Goal: Task Accomplishment & Management: Manage account settings

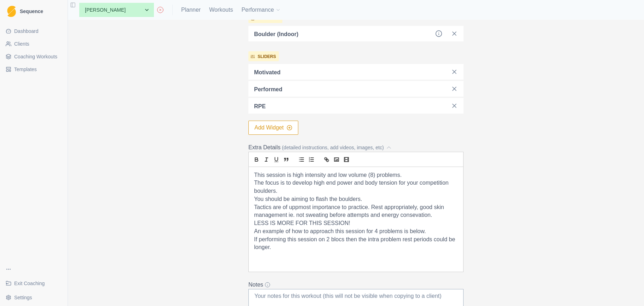
scroll to position [242, 0]
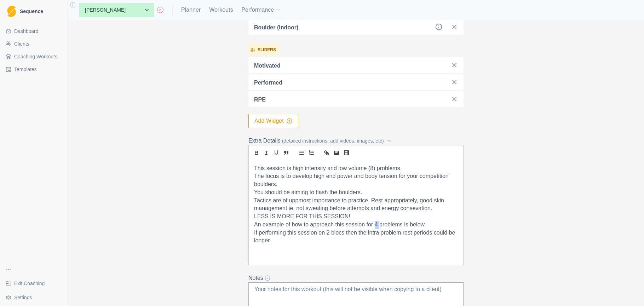
drag, startPoint x: 379, startPoint y: 223, endPoint x: 375, endPoint y: 223, distance: 3.9
click at [375, 223] on p "An example of how to approach this session for 4 problems is below." at bounding box center [356, 225] width 204 height 8
drag, startPoint x: 415, startPoint y: 222, endPoint x: 259, endPoint y: 224, distance: 156.0
click at [251, 224] on div "This session is high intensity and low volume (8) problems. The focus is to dev…" at bounding box center [356, 212] width 214 height 105
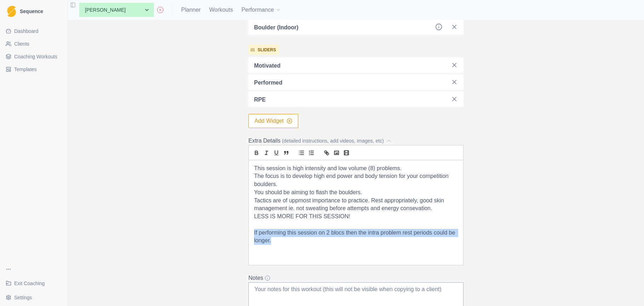
drag, startPoint x: 272, startPoint y: 240, endPoint x: 252, endPoint y: 231, distance: 21.5
click at [252, 231] on div "This session is high intensity and low volume (8) problems. The focus is to dev…" at bounding box center [356, 212] width 214 height 105
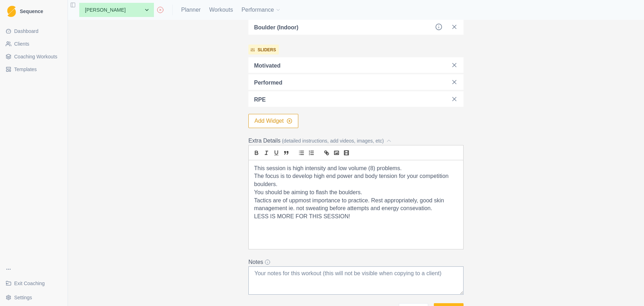
click at [299, 200] on p "Tactics are of uppmost importance to practice. Rest appropriately, good skin ma…" at bounding box center [356, 205] width 204 height 16
drag, startPoint x: 435, startPoint y: 207, endPoint x: 289, endPoint y: 207, distance: 145.8
click at [289, 207] on p "Tactics are of upmost importance to practice. Rest appropriately, good skin man…" at bounding box center [356, 205] width 204 height 16
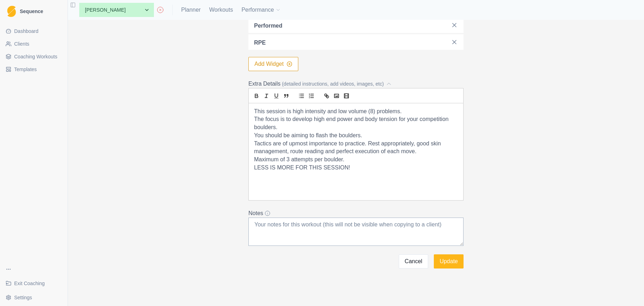
scroll to position [299, 0]
drag, startPoint x: 426, startPoint y: 150, endPoint x: 280, endPoint y: 143, distance: 145.6
click at [250, 140] on div "This session is high intensity and low volume (8) problems. The focus is to dev…" at bounding box center [356, 152] width 214 height 97
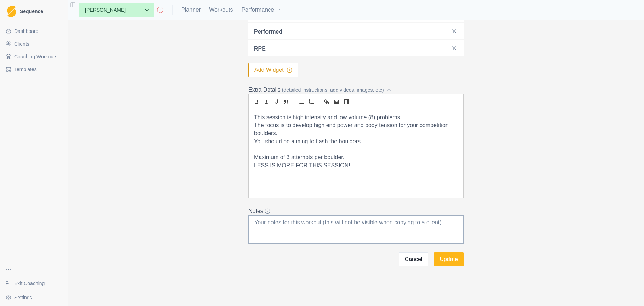
click at [264, 174] on p at bounding box center [356, 174] width 204 height 8
drag, startPoint x: 324, startPoint y: 163, endPoint x: 237, endPoint y: 166, distance: 86.4
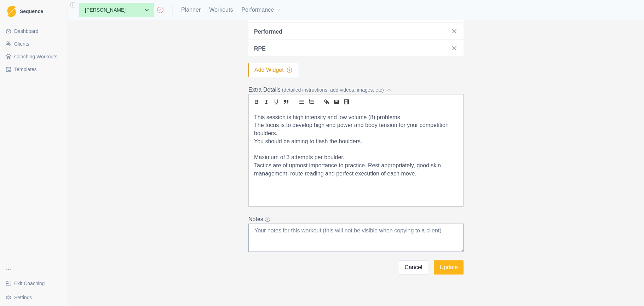
click at [255, 141] on p "You should be aiming to flash the boulders." at bounding box center [356, 142] width 204 height 8
click at [314, 101] on icon "list: ordered" at bounding box center [311, 102] width 6 height 6
drag, startPoint x: 253, startPoint y: 155, endPoint x: 257, endPoint y: 153, distance: 4.4
click at [255, 154] on div "This session is high intensity and low volume (8) problems. The focus is to dev…" at bounding box center [356, 157] width 214 height 97
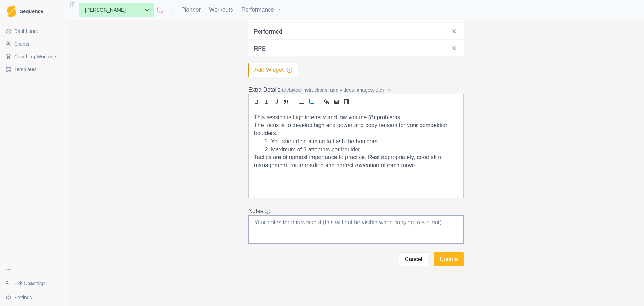
click at [386, 148] on li "Maximum of 3 attempts per boulder." at bounding box center [360, 150] width 195 height 8
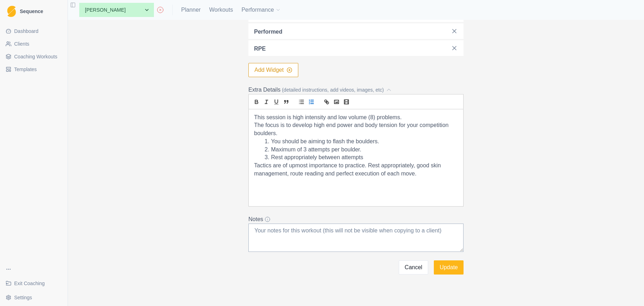
click at [253, 165] on div "This session is high intensity and low volume (8) problems. The focus is to dev…" at bounding box center [356, 157] width 214 height 97
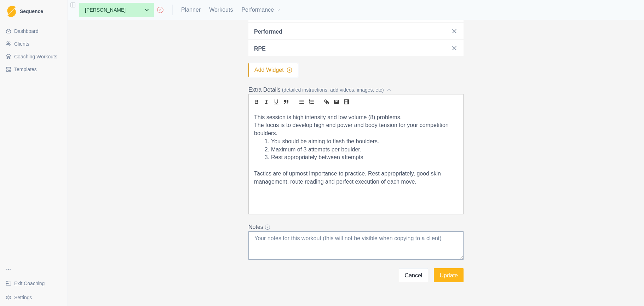
click at [295, 134] on p "The focus is to develop high end power and body tension for your competition bo…" at bounding box center [356, 129] width 204 height 16
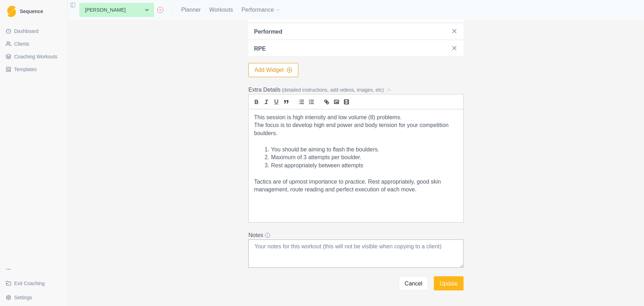
click at [272, 147] on li "You should be aiming to flash the boulders." at bounding box center [360, 150] width 195 height 8
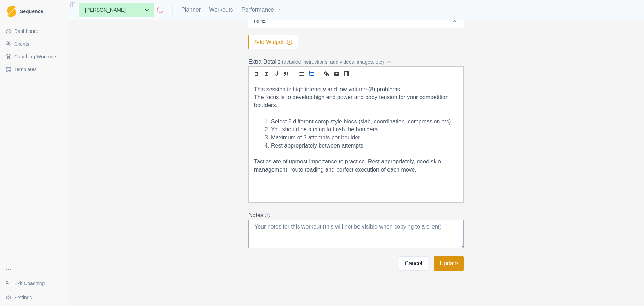
scroll to position [322, 0]
drag, startPoint x: 447, startPoint y: 189, endPoint x: 449, endPoint y: 262, distance: 72.6
click at [449, 262] on button "Update" at bounding box center [449, 263] width 30 height 14
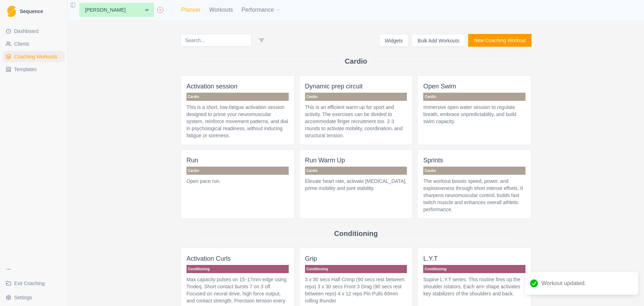
click at [181, 10] on link "Planner" at bounding box center [190, 10] width 19 height 8
select select "month"
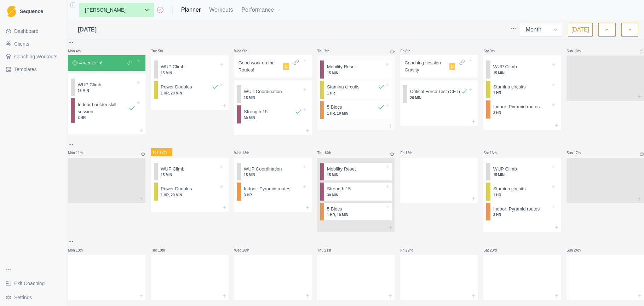
scroll to position [138, 0]
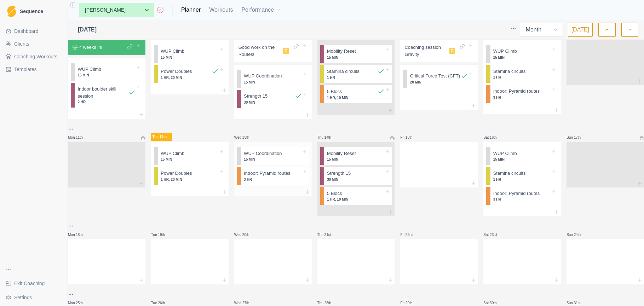
click at [269, 196] on div at bounding box center [272, 192] width 77 height 8
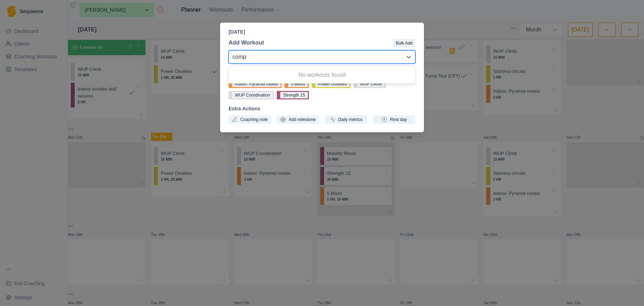
type input "comp"
click at [462, 21] on div "[DATE] Add Workout Bulk Add 0 results available for search term comp. Use Up an…" at bounding box center [322, 153] width 644 height 306
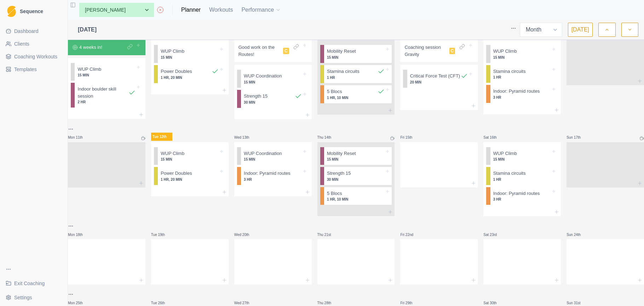
click at [49, 58] on span "Coaching Workouts" at bounding box center [35, 56] width 43 height 7
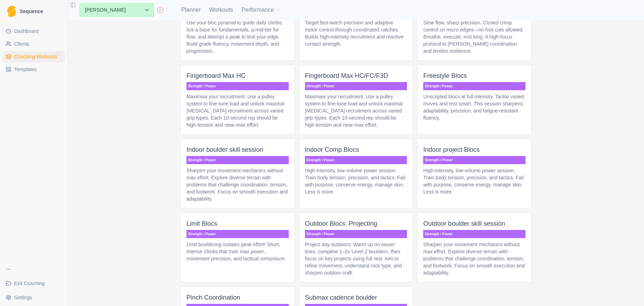
scroll to position [2003, 0]
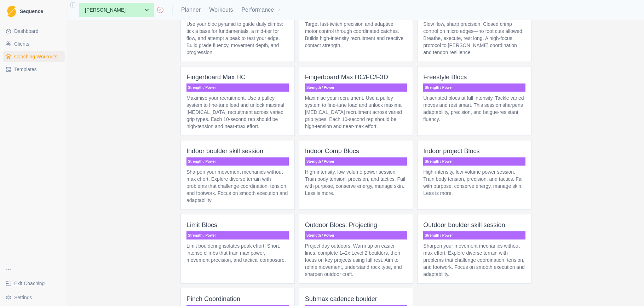
click at [379, 197] on p "High-intensity, low-volume power session. Train body tension, precision, and ta…" at bounding box center [356, 182] width 102 height 28
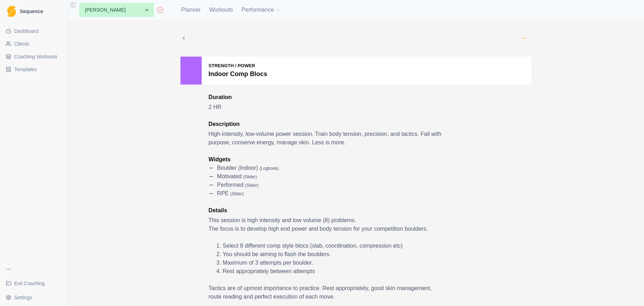
click at [526, 38] on circle "button" at bounding box center [526, 38] width 0 height 0
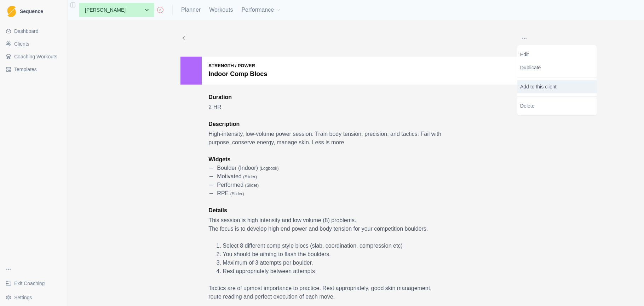
click at [539, 88] on p "Add to this client" at bounding box center [556, 86] width 79 height 13
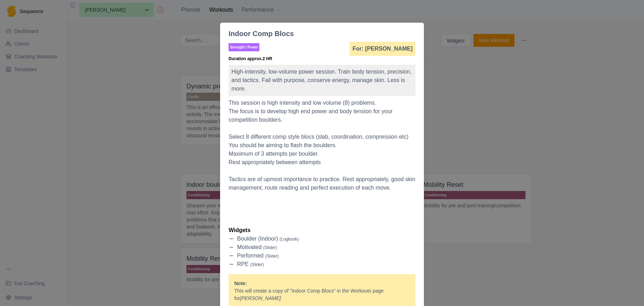
scroll to position [93, 0]
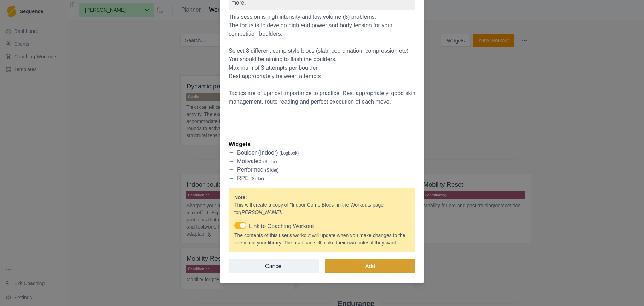
drag, startPoint x: 380, startPoint y: 265, endPoint x: 395, endPoint y: 260, distance: 16.1
click at [381, 265] on button "Add" at bounding box center [370, 266] width 91 height 14
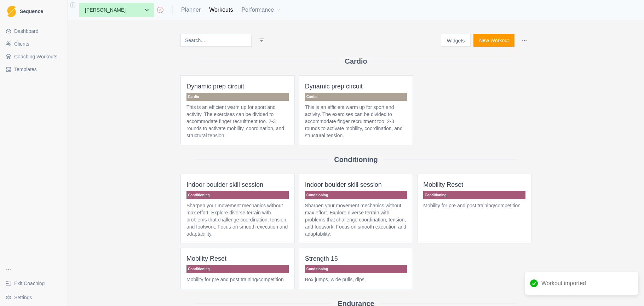
click at [46, 57] on span "Coaching Workouts" at bounding box center [35, 56] width 43 height 7
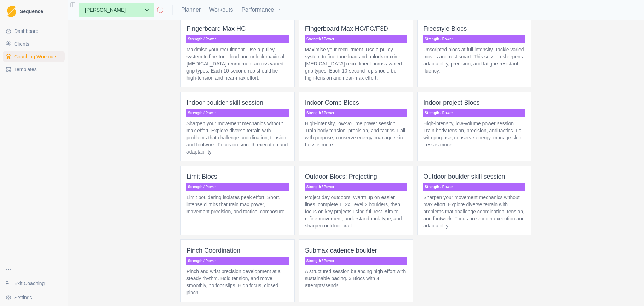
scroll to position [2047, 0]
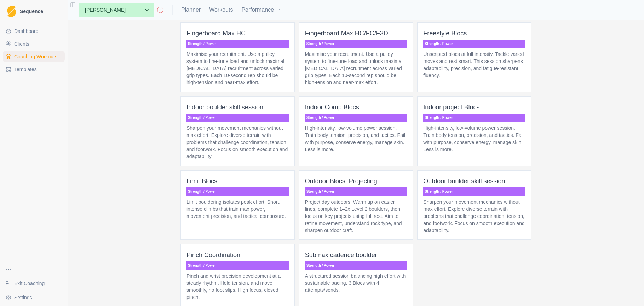
click at [366, 153] on p "High-intensity, low-volume power session. Train body tension, precision, and ta…" at bounding box center [356, 139] width 102 height 28
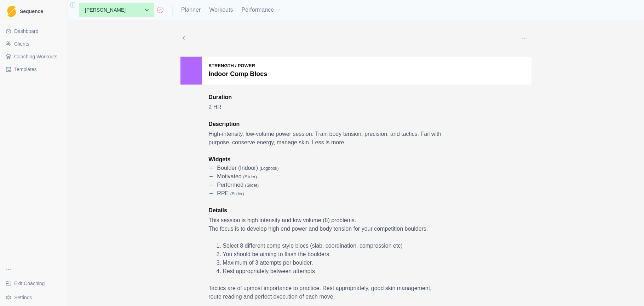
click at [525, 39] on icon "button" at bounding box center [524, 38] width 6 height 6
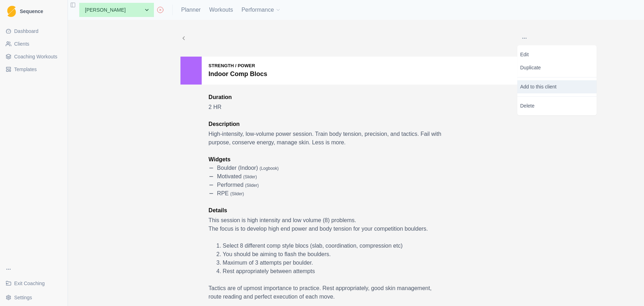
click at [524, 91] on p "Add to this client" at bounding box center [556, 86] width 79 height 13
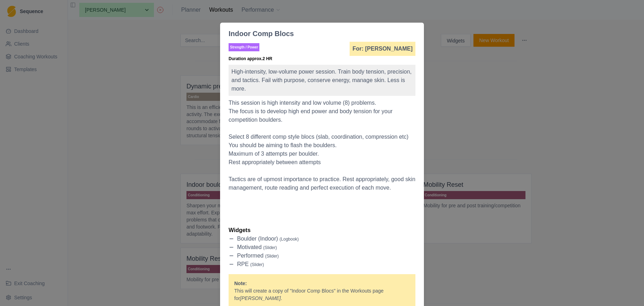
scroll to position [93, 0]
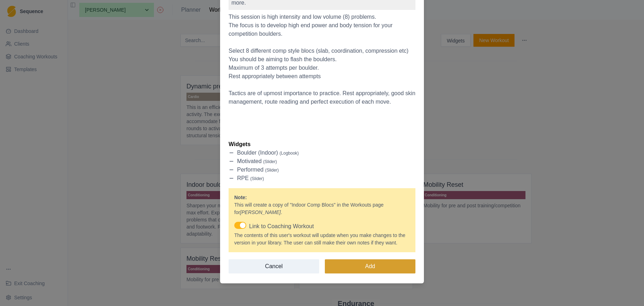
click at [377, 269] on button "Add" at bounding box center [370, 266] width 91 height 14
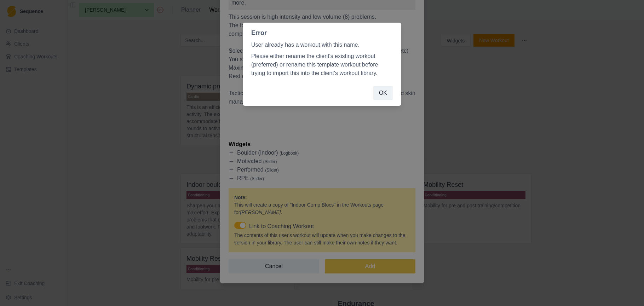
drag, startPoint x: 384, startPoint y: 93, endPoint x: 513, endPoint y: 97, distance: 129.2
click at [385, 93] on button "OK" at bounding box center [382, 93] width 19 height 14
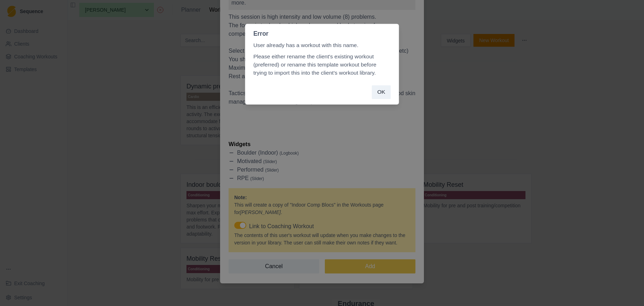
click at [516, 95] on div "Indoor Comp Blocs Strength / Power For: [PERSON_NAME] Duration approx. 2 HR Hig…" at bounding box center [322, 153] width 644 height 306
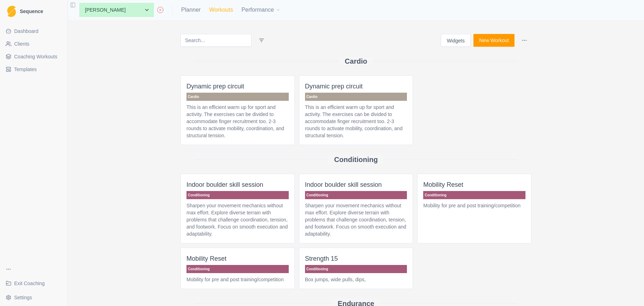
scroll to position [0, 0]
drag, startPoint x: 157, startPoint y: 11, endPoint x: 158, endPoint y: 14, distance: 3.7
click at [181, 11] on link "Planner" at bounding box center [190, 10] width 19 height 8
select select "month"
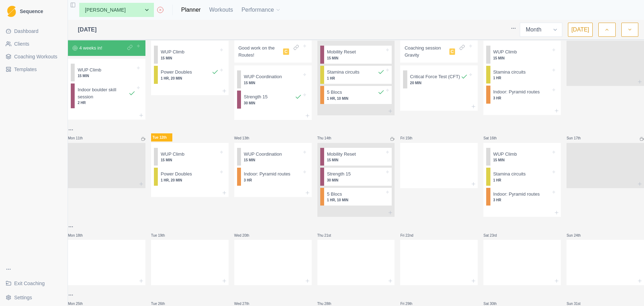
scroll to position [171, 0]
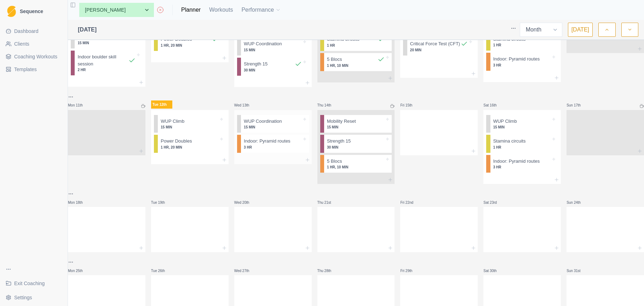
click at [276, 164] on div at bounding box center [272, 160] width 77 height 8
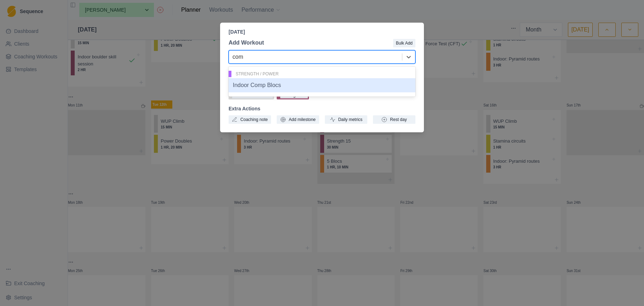
type input "comp"
click at [267, 85] on div "Indoor Comp Blocs" at bounding box center [322, 85] width 187 height 14
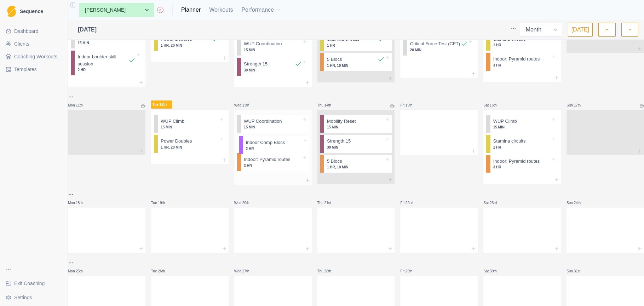
drag, startPoint x: 283, startPoint y: 169, endPoint x: 283, endPoint y: 143, distance: 26.2
click at [283, 143] on div "WUP Coordination 15 MIN Indoor: Pyramid routes 3 HR Indoor Comp Blocs 2 HR" at bounding box center [272, 143] width 77 height 66
click at [224, 160] on div "Remove from schedule" at bounding box center [229, 160] width 57 height 11
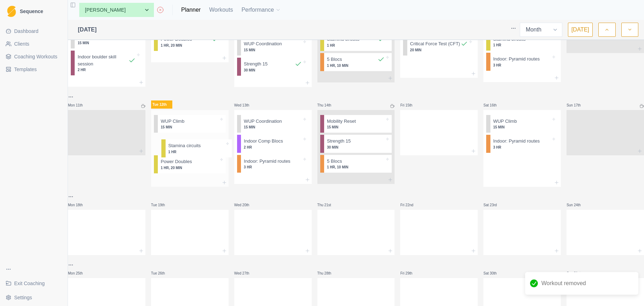
drag, startPoint x: 516, startPoint y: 148, endPoint x: 190, endPoint y: 147, distance: 325.8
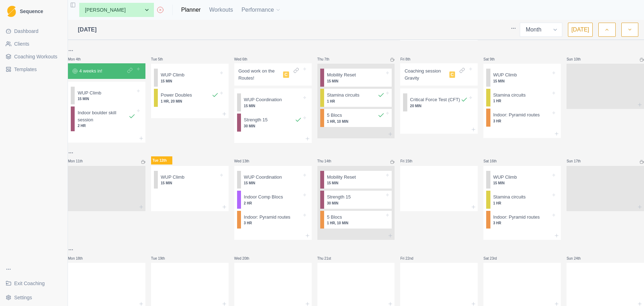
scroll to position [112, 0]
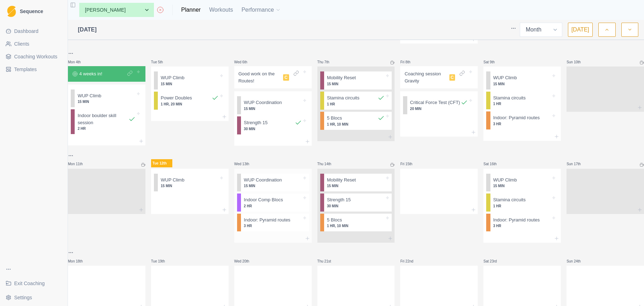
click at [290, 243] on div at bounding box center [272, 238] width 77 height 8
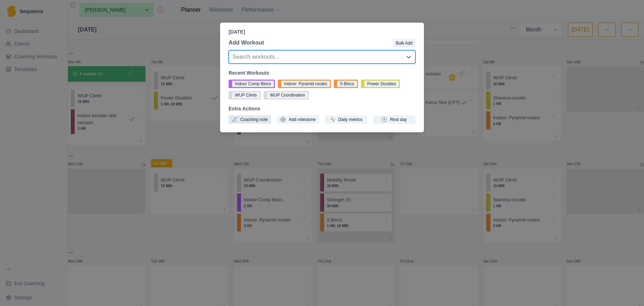
click at [259, 121] on button "Coaching note" at bounding box center [250, 119] width 42 height 8
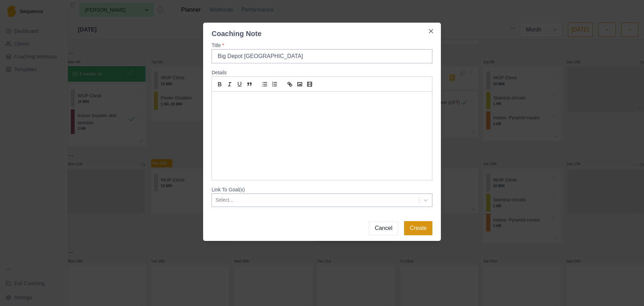
type input "Big Depot [GEOGRAPHIC_DATA]"
click at [418, 231] on button "Create" at bounding box center [418, 228] width 28 height 14
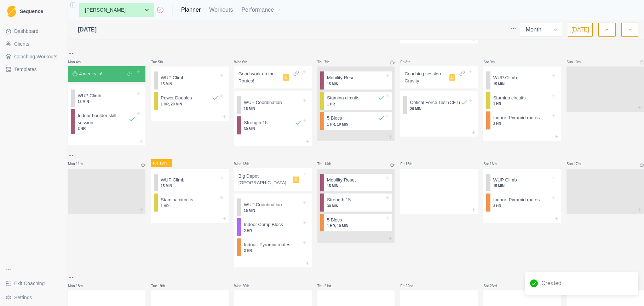
click at [282, 179] on p "Big Depot [GEOGRAPHIC_DATA]" at bounding box center [264, 180] width 52 height 14
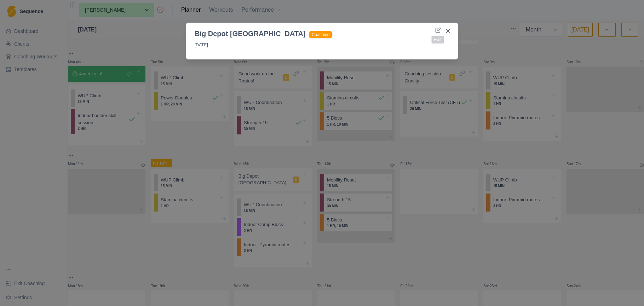
click at [438, 26] on header "Big Depot Manchester Coaching" at bounding box center [322, 31] width 272 height 16
click at [438, 29] on icon at bounding box center [438, 30] width 6 height 6
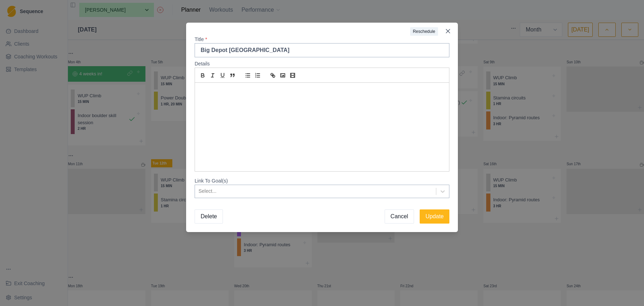
click at [259, 187] on div "Select..." at bounding box center [315, 191] width 241 height 12
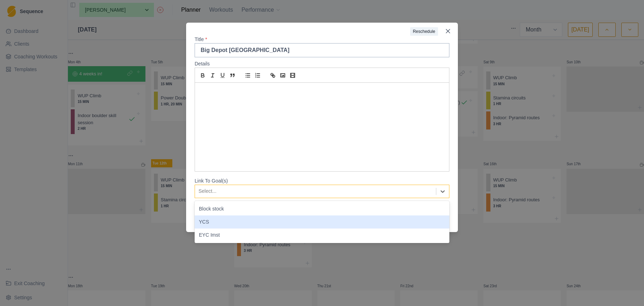
click at [252, 218] on div "YCS" at bounding box center [322, 221] width 255 height 13
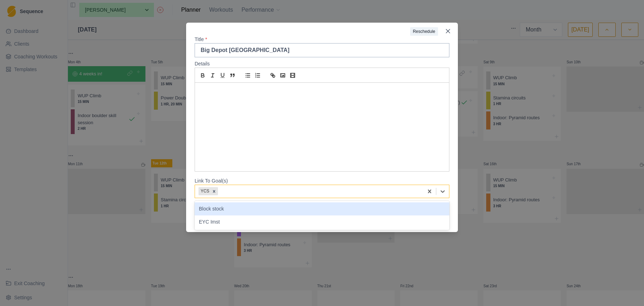
click at [342, 194] on div at bounding box center [319, 191] width 200 height 9
click at [311, 193] on div at bounding box center [319, 191] width 200 height 9
click at [311, 194] on div at bounding box center [319, 191] width 200 height 9
click at [304, 211] on div "Block stock" at bounding box center [322, 208] width 255 height 13
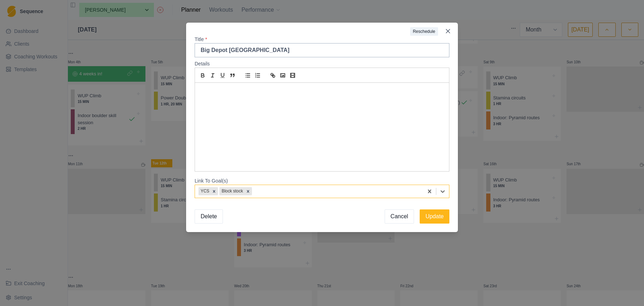
click at [306, 196] on div at bounding box center [336, 191] width 166 height 9
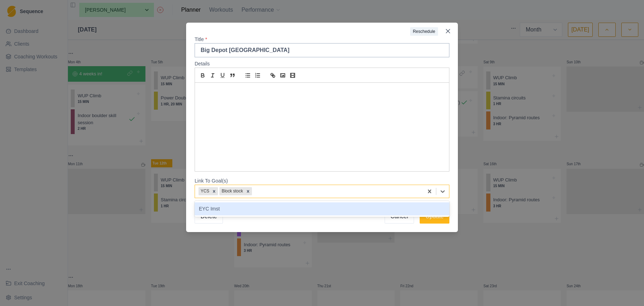
click at [299, 214] on div "EYC Imst" at bounding box center [322, 208] width 255 height 13
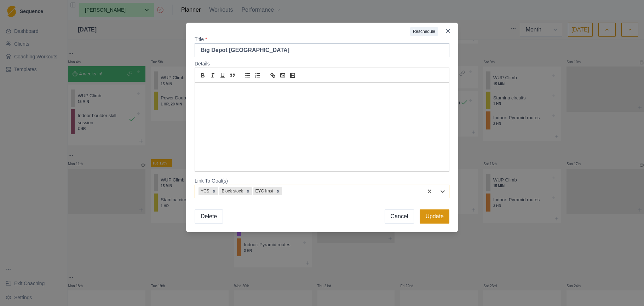
click at [439, 216] on button "Update" at bounding box center [435, 216] width 30 height 14
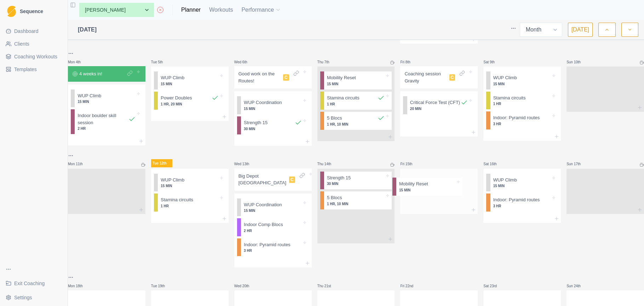
drag, startPoint x: 362, startPoint y: 192, endPoint x: 437, endPoint y: 191, distance: 75.4
click at [437, 191] on div "Mon 28th Squad session C WUP Climb 15 MIN Power Doubles 1 HR, 20 MIN Tue 29th W…" at bounding box center [356, 167] width 576 height 473
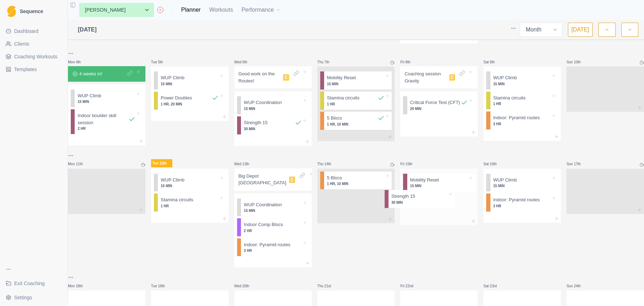
drag, startPoint x: 369, startPoint y: 191, endPoint x: 447, endPoint y: 207, distance: 79.9
click at [447, 207] on div "Mon 28th Squad session C WUP Climb 15 MIN Power Doubles 1 HR, 20 MIN Tue 29th W…" at bounding box center [356, 167] width 576 height 473
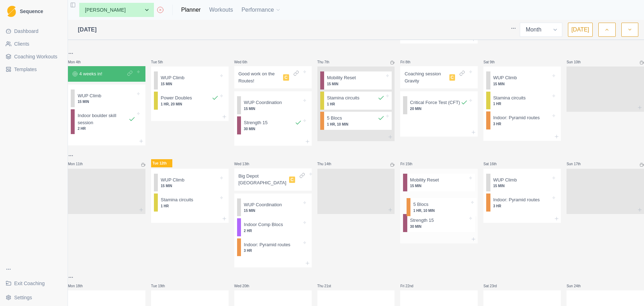
drag, startPoint x: 394, startPoint y: 193, endPoint x: 436, endPoint y: 207, distance: 44.1
click at [436, 207] on div "Mon 28th Squad session C WUP Climb 15 MIN Power Doubles 1 HR, 20 MIN Tue 29th W…" at bounding box center [356, 167] width 576 height 473
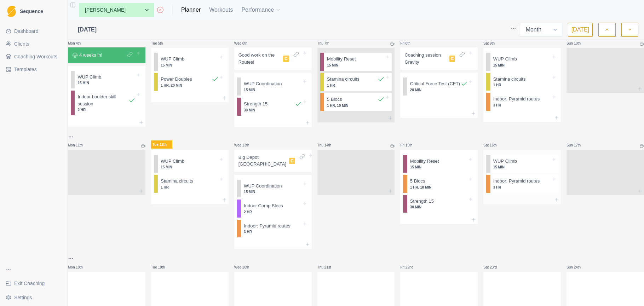
scroll to position [126, 0]
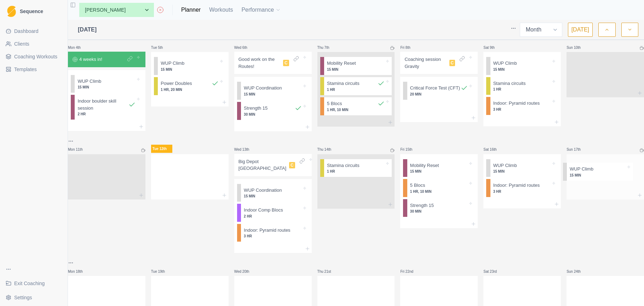
drag, startPoint x: 352, startPoint y: 198, endPoint x: 599, endPoint y: 175, distance: 247.2
click at [599, 175] on div "Mon 28th Squad session C WUP Climb 15 MIN Power Doubles 1 HR, 20 MIN Tue 29th W…" at bounding box center [356, 153] width 576 height 473
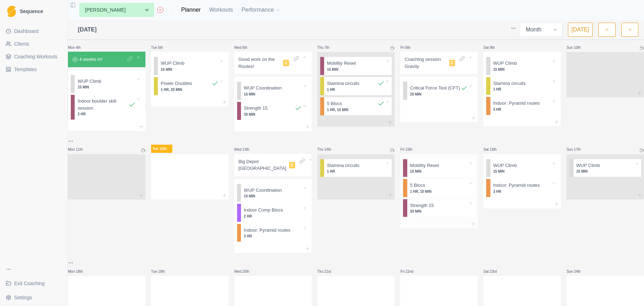
scroll to position [127, 0]
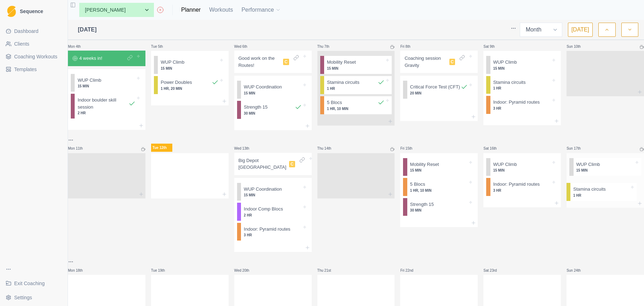
drag, startPoint x: 349, startPoint y: 175, endPoint x: 599, endPoint y: 195, distance: 250.6
click at [599, 195] on div "Mon 28th Squad session C WUP Climb 15 MIN Power Doubles 1 HR, 20 MIN Tue 29th W…" at bounding box center [356, 152] width 576 height 473
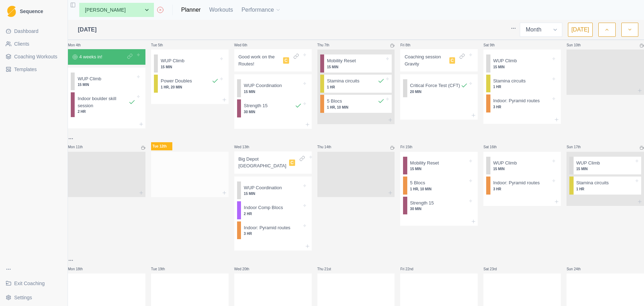
click at [184, 170] on div at bounding box center [189, 172] width 77 height 31
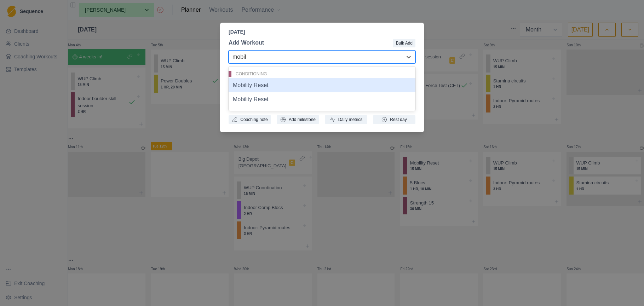
type input "mobili"
click at [306, 85] on div "Mobility Reset" at bounding box center [322, 85] width 187 height 14
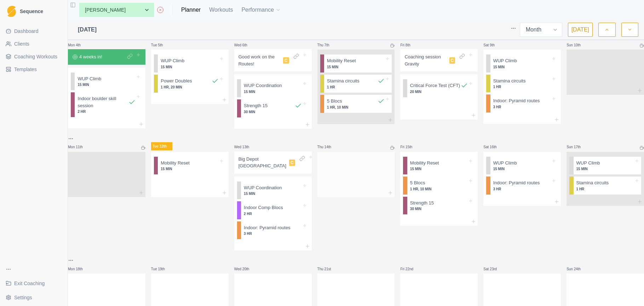
click at [370, 183] on div at bounding box center [355, 172] width 77 height 31
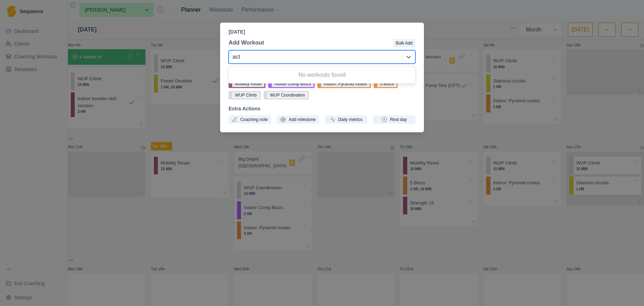
type input "act"
click at [457, 26] on div "[DATE] Add Workout Bulk Add 0 results available for search term act. Use Up and…" at bounding box center [322, 153] width 644 height 306
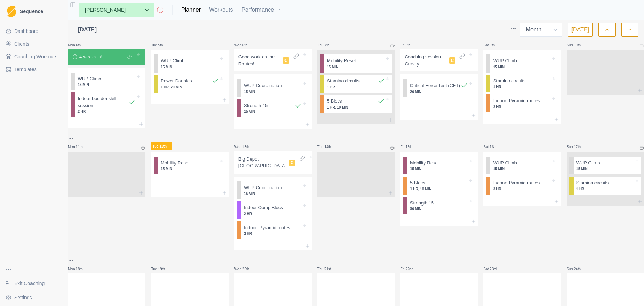
click at [40, 58] on span "Coaching Workouts" at bounding box center [35, 56] width 43 height 7
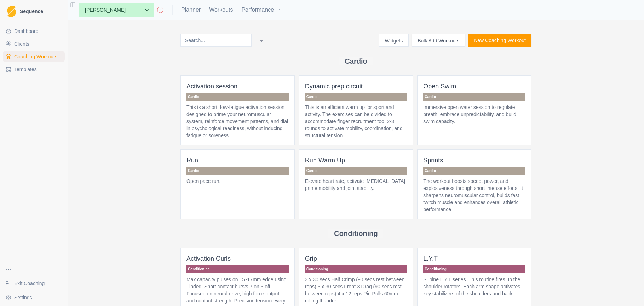
click at [229, 110] on p "This is a short, low-fatigue activation session designed to prime your neuromus…" at bounding box center [237, 121] width 102 height 35
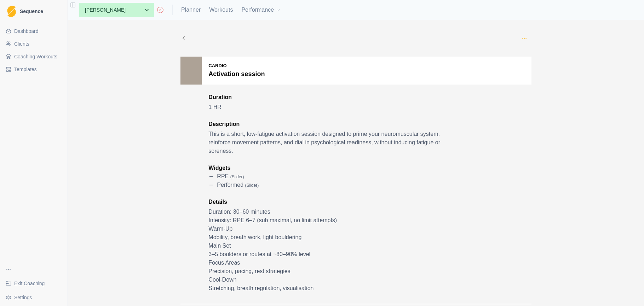
click at [526, 38] on icon "button" at bounding box center [524, 38] width 6 height 6
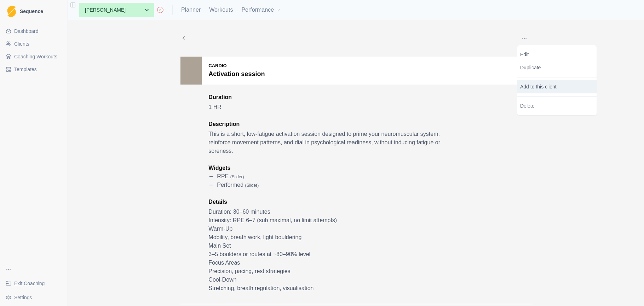
click at [531, 86] on p "Add to this client" at bounding box center [556, 86] width 79 height 13
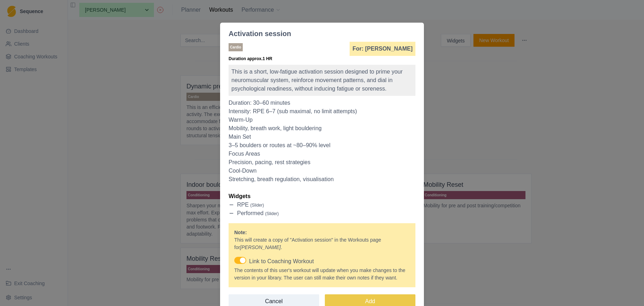
scroll to position [42, 0]
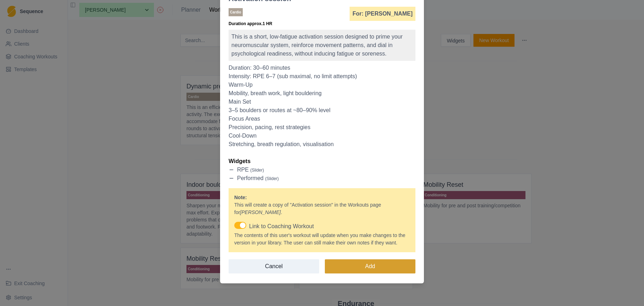
click at [382, 264] on button "Add" at bounding box center [370, 266] width 91 height 14
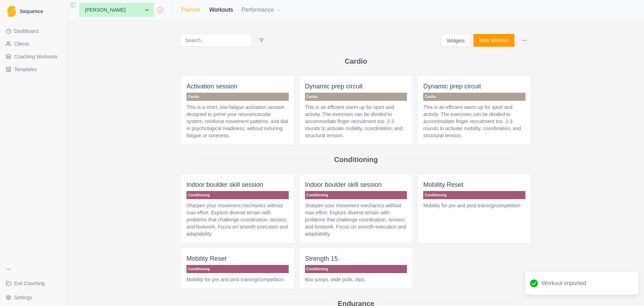
click at [181, 13] on link "Planner" at bounding box center [190, 10] width 19 height 8
select select "month"
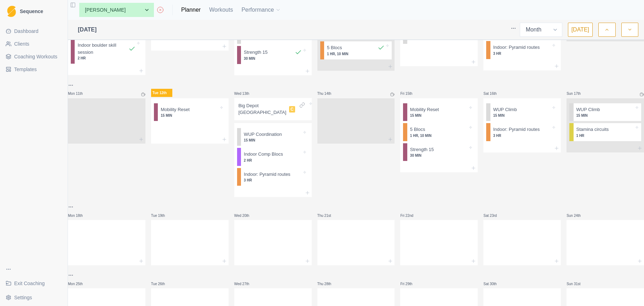
scroll to position [179, 0]
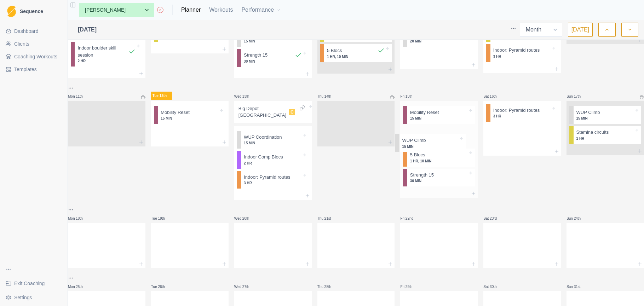
drag, startPoint x: 547, startPoint y: 118, endPoint x: 457, endPoint y: 142, distance: 92.6
click at [457, 142] on div "Mon 28th Squad session C WUP Climb 15 MIN Power Doubles 1 HR, 20 MIN Tue 29th W…" at bounding box center [356, 100] width 576 height 473
click at [515, 121] on p "3 HR" at bounding box center [522, 118] width 58 height 5
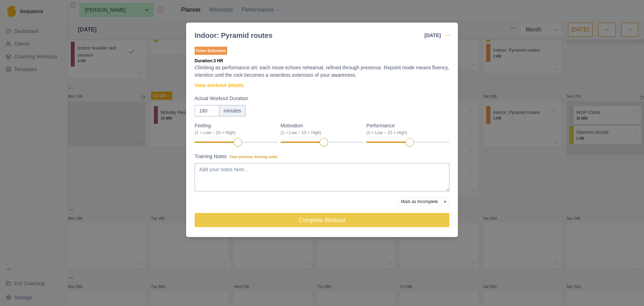
click at [448, 35] on circle "button" at bounding box center [448, 35] width 0 height 0
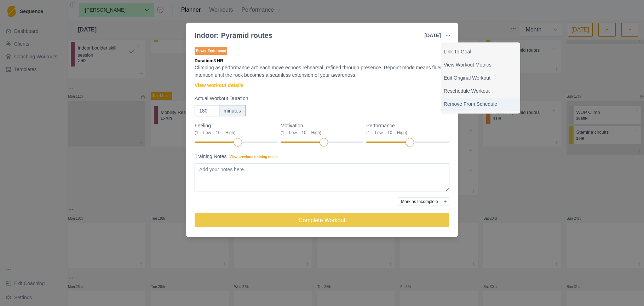
click at [456, 103] on p "Remove From Schedule" at bounding box center [481, 103] width 74 height 7
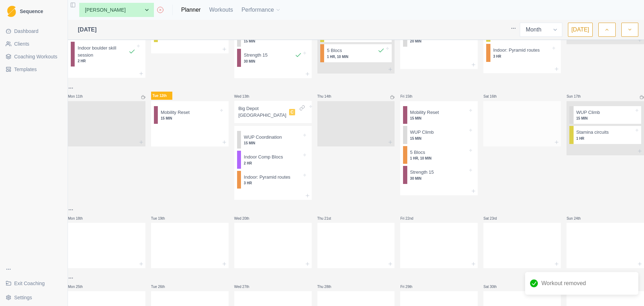
click at [521, 130] on div at bounding box center [521, 122] width 77 height 31
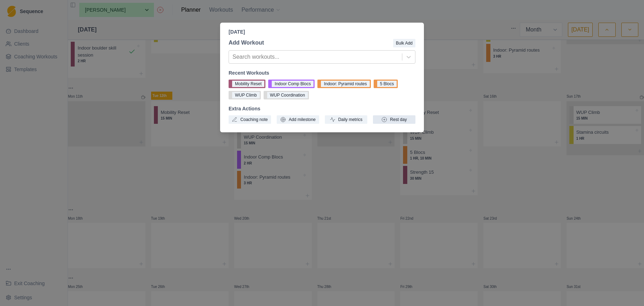
click at [404, 121] on button "Rest day" at bounding box center [394, 119] width 42 height 8
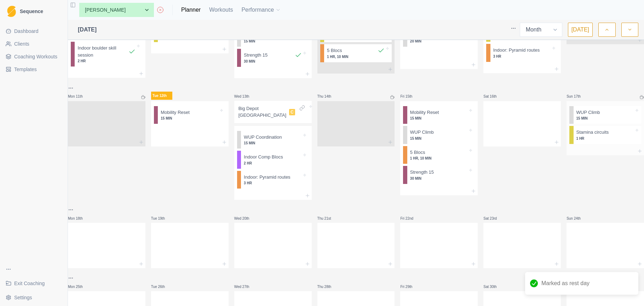
click at [608, 155] on div at bounding box center [604, 151] width 77 height 8
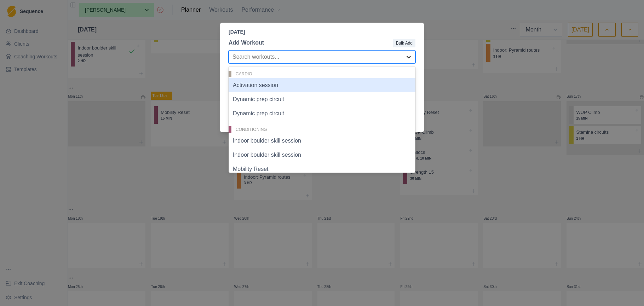
click at [409, 59] on icon at bounding box center [408, 56] width 7 height 7
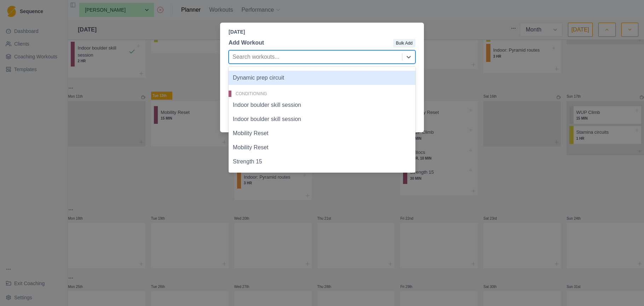
scroll to position [37, 0]
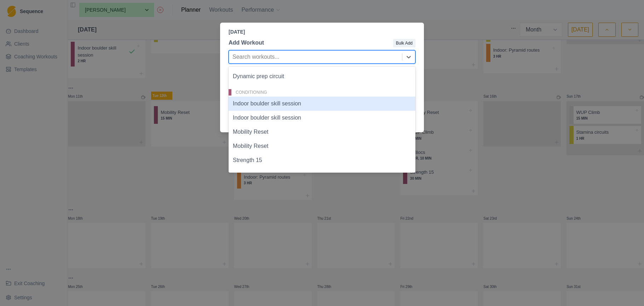
click at [297, 105] on div "Indoor boulder skill session" at bounding box center [322, 104] width 187 height 14
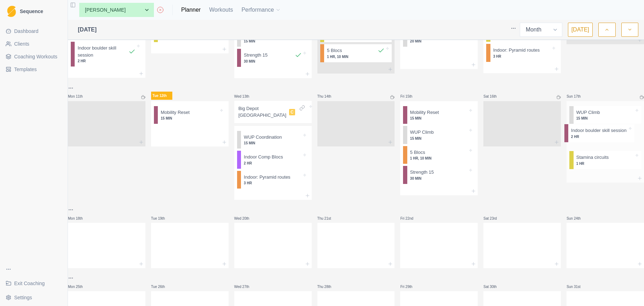
drag, startPoint x: 589, startPoint y: 164, endPoint x: 588, endPoint y: 134, distance: 30.1
click at [588, 134] on div "WUP Climb 15 MIN Stamina circuits 1 HR Indoor boulder skill session 2 HR" at bounding box center [604, 137] width 77 height 73
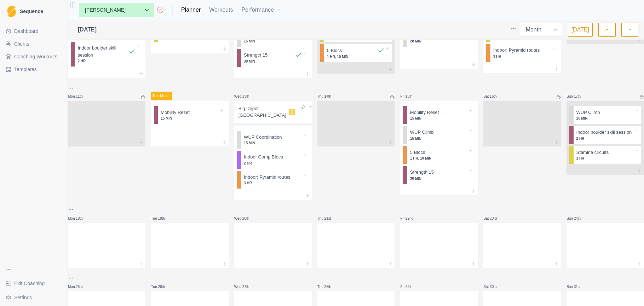
click at [30, 204] on div "Dashboard Clients Coaching Workouts Templates" at bounding box center [34, 142] width 68 height 238
click at [279, 250] on div at bounding box center [272, 244] width 77 height 31
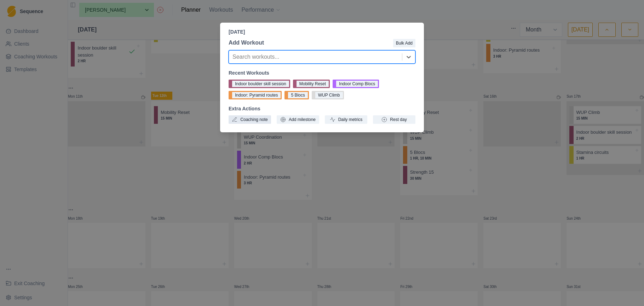
click at [256, 121] on button "Coaching note" at bounding box center [250, 119] width 42 height 8
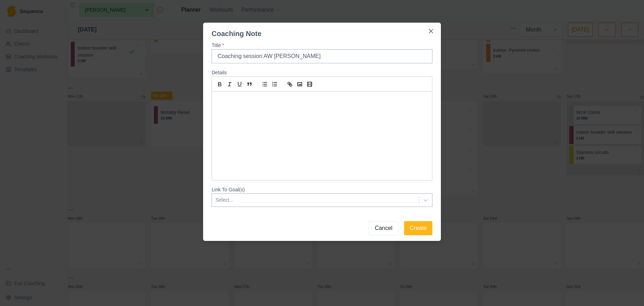
type input "Coaching session AW [PERSON_NAME]"
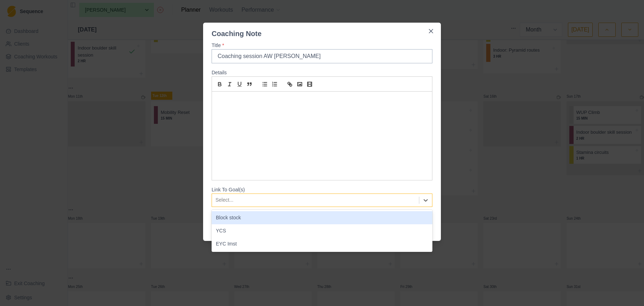
click at [395, 201] on div at bounding box center [315, 200] width 200 height 9
click at [328, 221] on div "Block stock" at bounding box center [322, 217] width 221 height 13
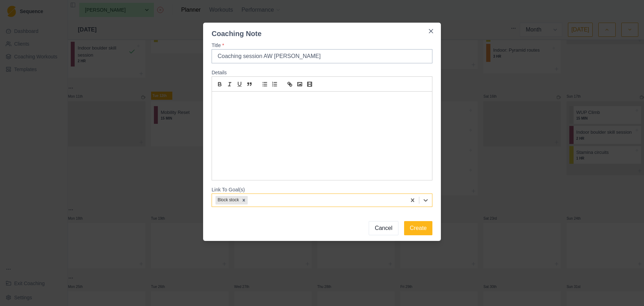
click at [334, 209] on div "Title * Coaching session AW [PERSON_NAME] Details Link To Goal(s) option Block …" at bounding box center [322, 124] width 238 height 171
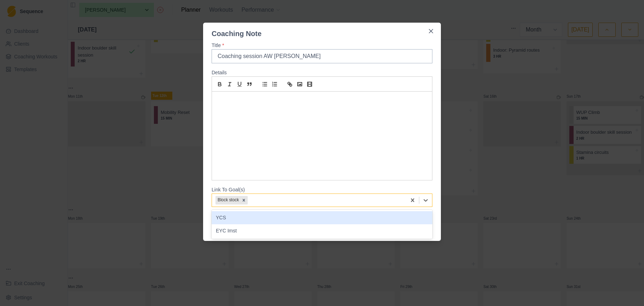
click at [327, 204] on div at bounding box center [326, 200] width 154 height 9
click at [315, 218] on div "YCS" at bounding box center [322, 217] width 221 height 13
drag, startPoint x: 319, startPoint y: 203, endPoint x: 321, endPoint y: 215, distance: 11.5
click at [319, 203] on div at bounding box center [336, 200] width 132 height 9
drag, startPoint x: 316, startPoint y: 220, endPoint x: 351, endPoint y: 226, distance: 36.1
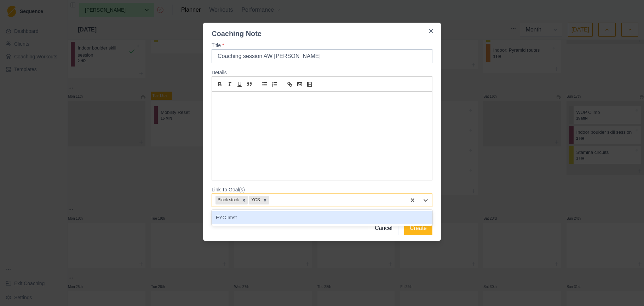
click at [316, 220] on div "EYC Imst" at bounding box center [322, 217] width 221 height 13
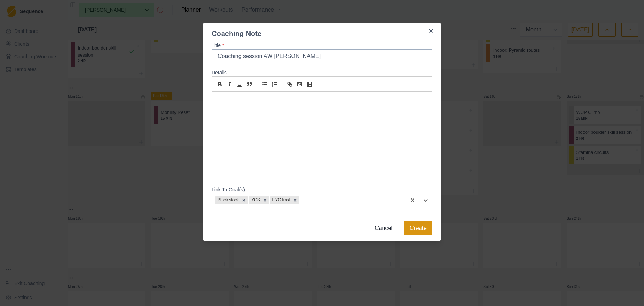
click at [422, 230] on button "Create" at bounding box center [418, 228] width 28 height 14
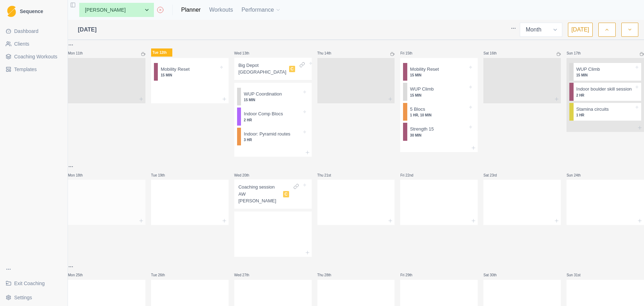
scroll to position [229, 0]
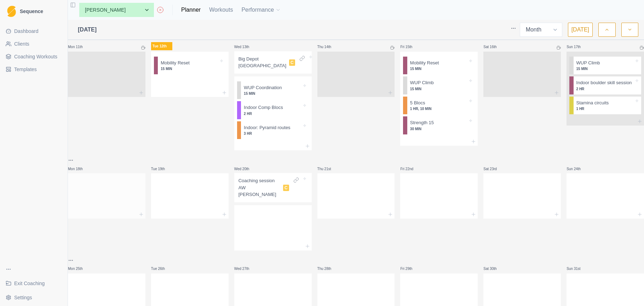
click at [118, 198] on div at bounding box center [106, 194] width 77 height 31
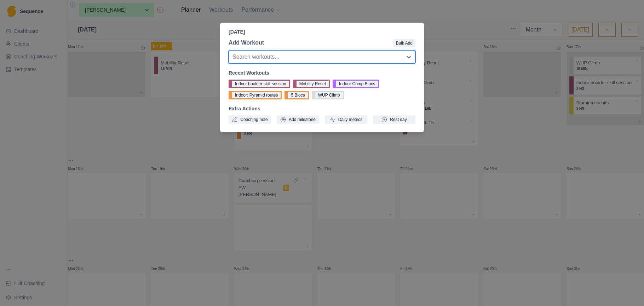
click at [73, 121] on div "[DATE] Add Workout Bulk Add option , selected. Select is focused ,type to refin…" at bounding box center [322, 153] width 644 height 306
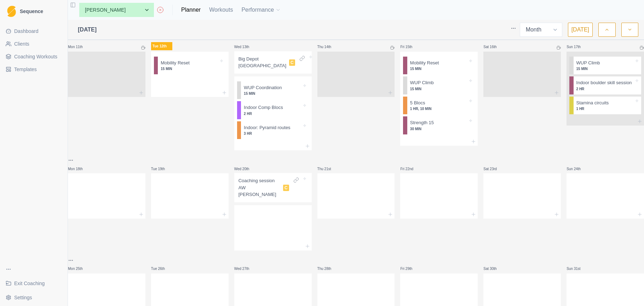
click at [50, 58] on span "Coaching Workouts" at bounding box center [35, 56] width 43 height 7
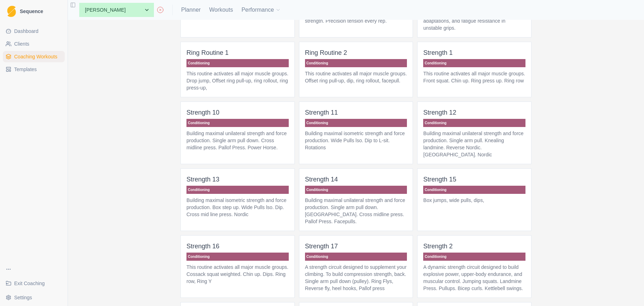
scroll to position [437, 0]
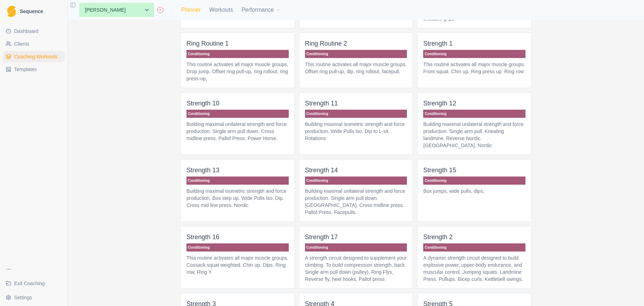
click at [181, 11] on link "Planner" at bounding box center [190, 10] width 19 height 8
select select "month"
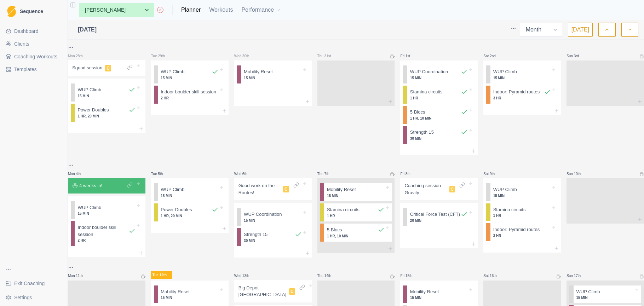
scroll to position [0, 0]
click at [427, 194] on p "Coaching session Gravity" at bounding box center [425, 189] width 42 height 14
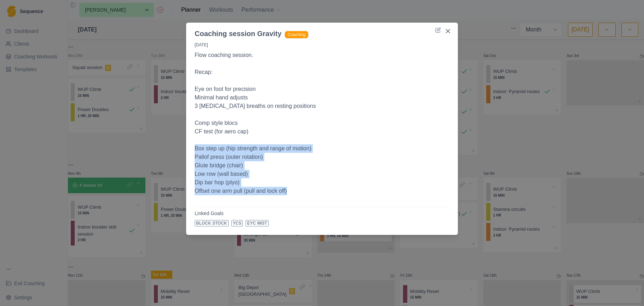
drag, startPoint x: 298, startPoint y: 190, endPoint x: 190, endPoint y: 151, distance: 114.4
click at [190, 151] on div "[DATE] Flow coaching session. Recap: Eye on foot for precision Minimal hand adj…" at bounding box center [322, 135] width 272 height 193
copy p "Box step up (hip strength and range of motion) Pallof press (outer rotation) Gl…"
click at [151, 149] on div "Coaching session Gravity Coaching [DATE] Flow coaching session. Recap: Eye on f…" at bounding box center [322, 153] width 644 height 306
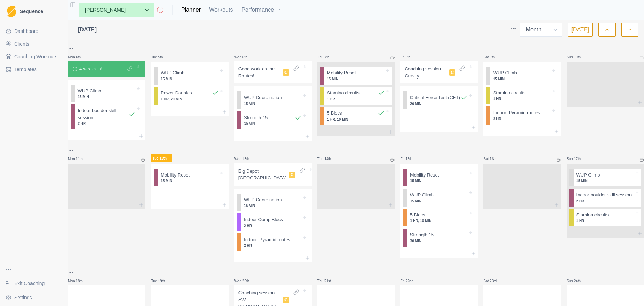
scroll to position [129, 0]
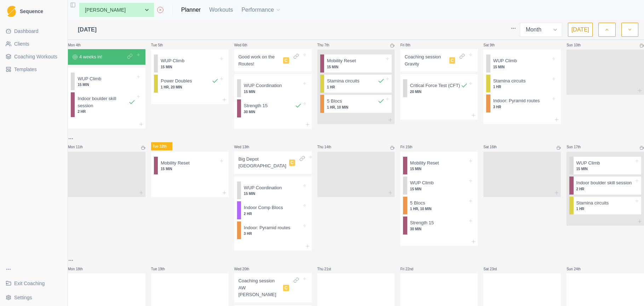
click at [46, 57] on span "Coaching Workouts" at bounding box center [35, 56] width 43 height 7
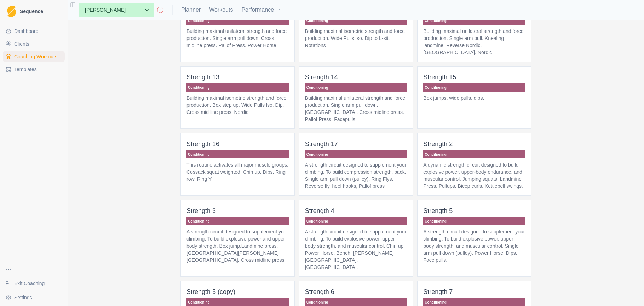
scroll to position [531, 0]
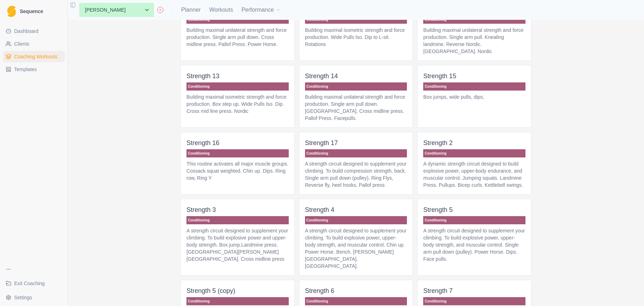
click at [359, 183] on p "A strength circuit designed to supplement your climbing. To build compression s…" at bounding box center [356, 174] width 102 height 28
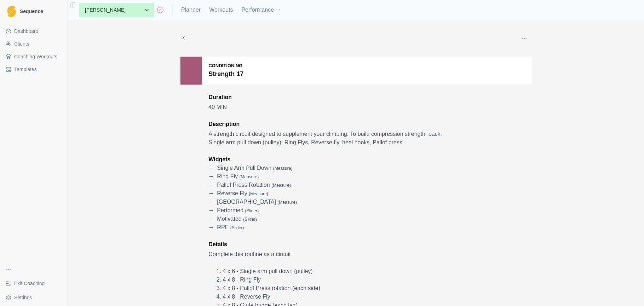
click at [527, 38] on button "button" at bounding box center [524, 38] width 14 height 14
click at [534, 69] on p "Duplicate" at bounding box center [556, 67] width 79 height 13
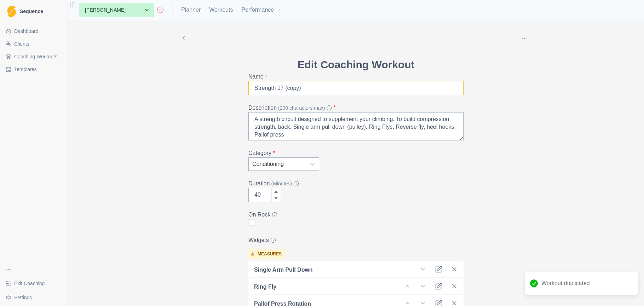
drag, startPoint x: 309, startPoint y: 85, endPoint x: 281, endPoint y: 86, distance: 28.0
click at [282, 86] on input "Strength 17 (copy)" at bounding box center [355, 88] width 215 height 14
type input "Strength 18"
drag, startPoint x: 310, startPoint y: 134, endPoint x: 295, endPoint y: 128, distance: 15.9
click at [295, 128] on textarea "A strength circuit designed to supplement your climbing. To build compression s…" at bounding box center [355, 126] width 215 height 28
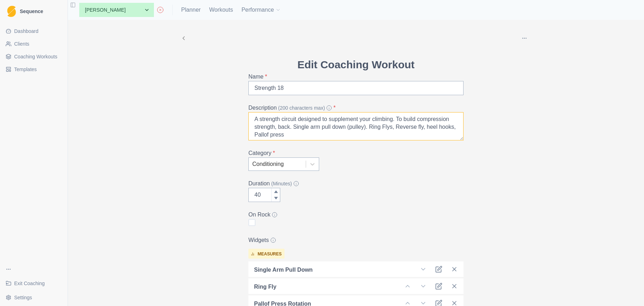
click at [319, 135] on textarea "A strength circuit designed to supplement your climbing. To build compression s…" at bounding box center [355, 126] width 215 height 28
click at [346, 135] on textarea "A strength circuit designed to supplement your climbing. To build compression s…" at bounding box center [355, 126] width 215 height 28
drag, startPoint x: 425, startPoint y: 127, endPoint x: 392, endPoint y: 121, distance: 33.4
click at [370, 128] on textarea "A strength circuit designed to supplement your climbing. To build compression s…" at bounding box center [355, 126] width 215 height 28
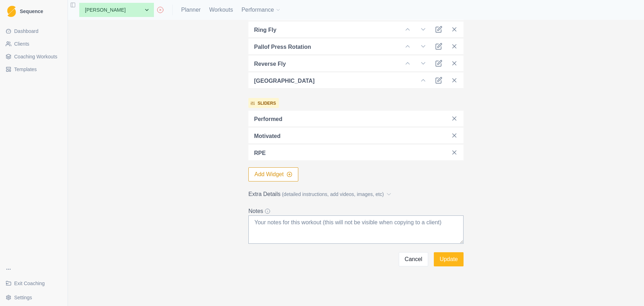
scroll to position [257, 0]
click at [379, 194] on span "(detailed instructions, add videos, images, etc)" at bounding box center [333, 194] width 102 height 7
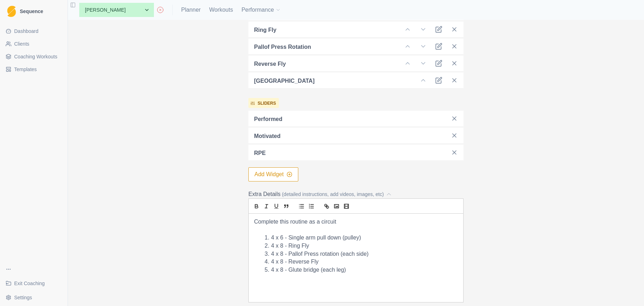
click at [355, 271] on li "4 x 8 - Glute bridge (each leg)" at bounding box center [360, 270] width 195 height 8
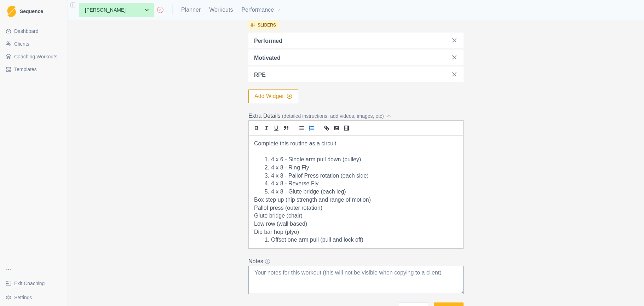
scroll to position [334, 0]
drag, startPoint x: 342, startPoint y: 161, endPoint x: 291, endPoint y: 161, distance: 50.9
click at [291, 161] on li "4 x 6 - Single arm pull down (pulley)" at bounding box center [360, 161] width 195 height 8
drag, startPoint x: 374, startPoint y: 160, endPoint x: 353, endPoint y: 160, distance: 20.5
click at [353, 160] on li "4 x 6 - Offset one arm pull rings (pulley)" at bounding box center [360, 161] width 195 height 8
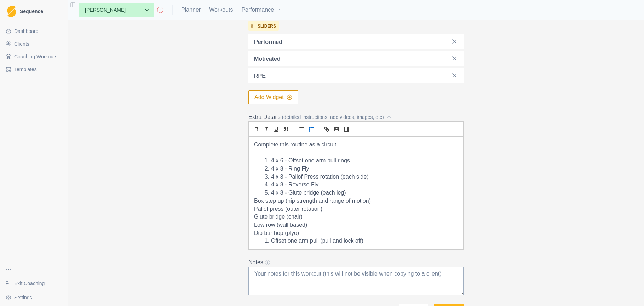
click at [284, 161] on li "4 x 6 - Offset one arm pull rings" at bounding box center [360, 161] width 195 height 8
drag, startPoint x: 317, startPoint y: 169, endPoint x: 291, endPoint y: 168, distance: 26.2
click at [291, 168] on li "4 x 8 - Ring Fly" at bounding box center [360, 169] width 195 height 8
click at [329, 167] on li "4 x 8 - Dip bar hops (plo)" at bounding box center [360, 169] width 195 height 8
drag, startPoint x: 330, startPoint y: 184, endPoint x: 349, endPoint y: 188, distance: 18.9
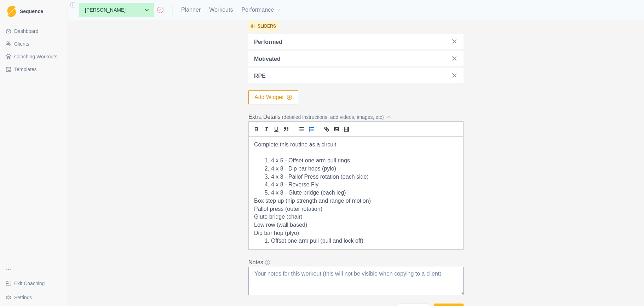
click at [312, 184] on li "4 x 8 - Reverse Fly" at bounding box center [360, 185] width 195 height 8
drag, startPoint x: 316, startPoint y: 185, endPoint x: 293, endPoint y: 183, distance: 22.7
click at [292, 185] on li "4 x 8 - Reverse Fly" at bounding box center [360, 185] width 195 height 8
click at [372, 237] on li "Offset one arm pull (pull and lock off)" at bounding box center [360, 241] width 195 height 8
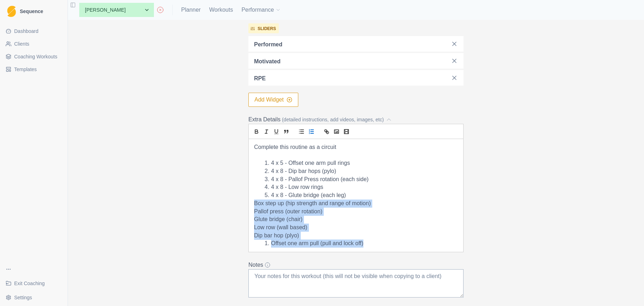
drag, startPoint x: 375, startPoint y: 240, endPoint x: 252, endPoint y: 201, distance: 129.1
click at [252, 201] on div "Complete this routine as a circuit 4 x 5 - Offset one arm pull rings 4 x 8 - Di…" at bounding box center [356, 195] width 214 height 113
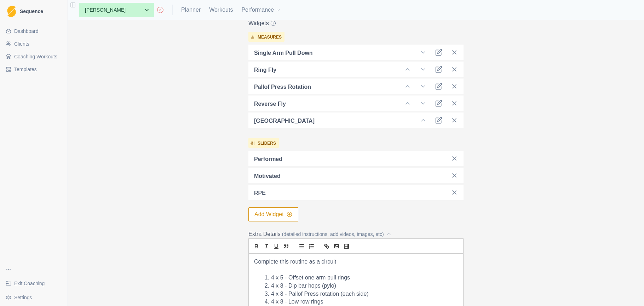
scroll to position [223, 0]
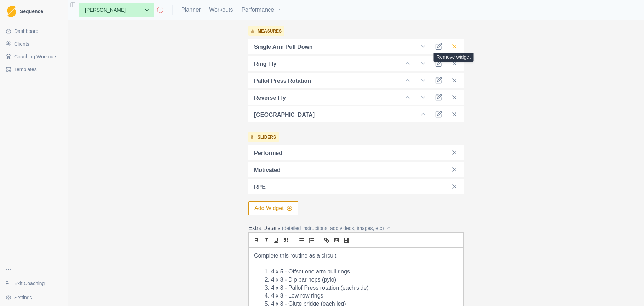
click at [454, 47] on icon at bounding box center [454, 46] width 7 height 7
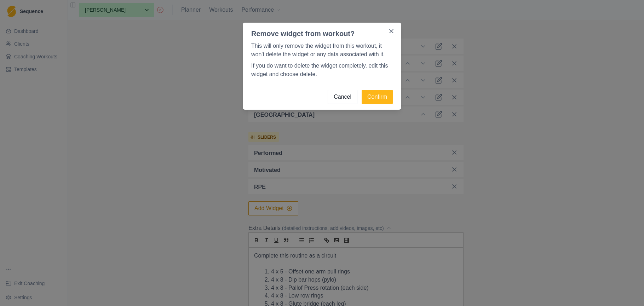
drag, startPoint x: 384, startPoint y: 97, endPoint x: 397, endPoint y: 97, distance: 13.4
click at [384, 97] on button "Confirm" at bounding box center [377, 97] width 31 height 14
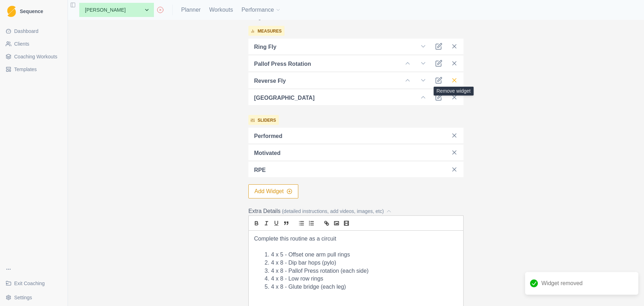
click at [454, 81] on line at bounding box center [454, 81] width 4 height 4
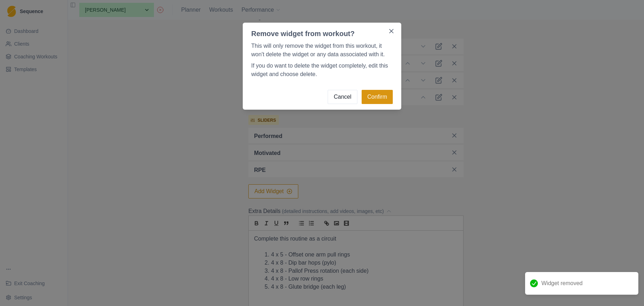
drag, startPoint x: 379, startPoint y: 95, endPoint x: 383, endPoint y: 94, distance: 3.9
click at [379, 95] on button "Confirm" at bounding box center [377, 97] width 31 height 14
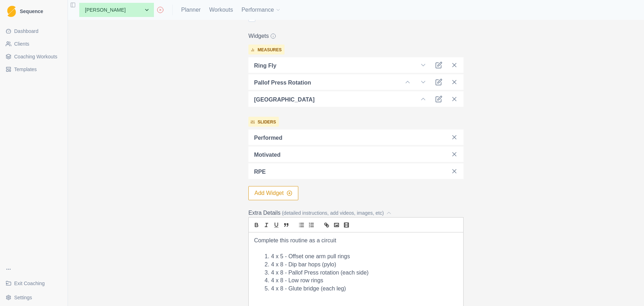
scroll to position [191, 0]
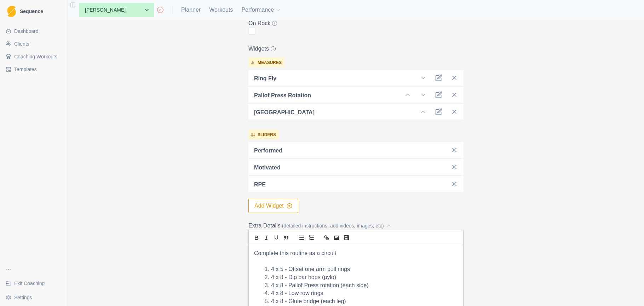
click at [278, 205] on button "Add Widget" at bounding box center [273, 206] width 50 height 14
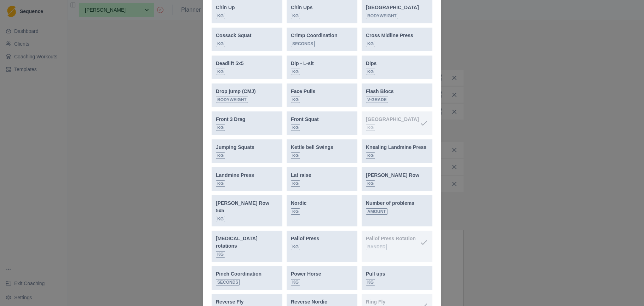
scroll to position [536, 0]
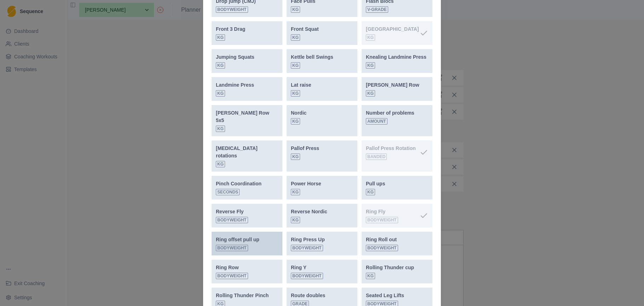
click at [267, 236] on div "Ring offset pull up Bodyweight" at bounding box center [247, 243] width 62 height 15
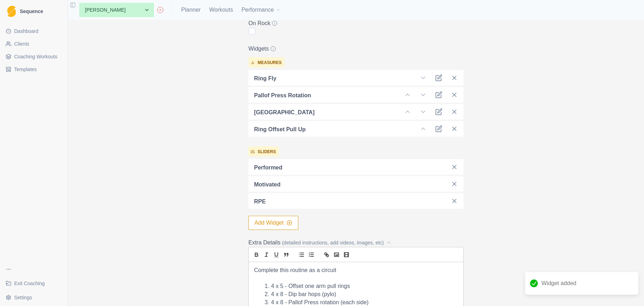
drag, startPoint x: 352, startPoint y: 285, endPoint x: 290, endPoint y: 283, distance: 61.6
click at [291, 284] on li "4 x 5 - Offset one arm pull rings" at bounding box center [360, 286] width 195 height 8
drag, startPoint x: 344, startPoint y: 290, endPoint x: 357, endPoint y: 283, distance: 15.2
click at [345, 279] on p at bounding box center [356, 278] width 204 height 8
click at [426, 129] on icon at bounding box center [423, 128] width 7 height 7
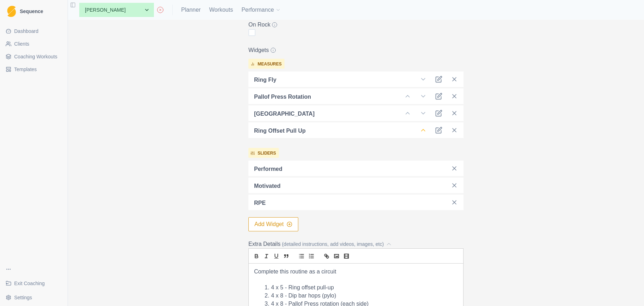
scroll to position [-2, 0]
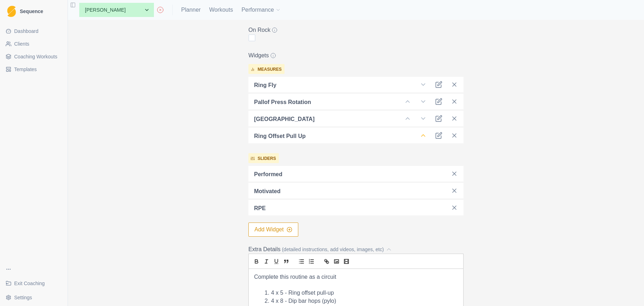
click at [423, 135] on icon at bounding box center [423, 135] width 7 height 7
click at [424, 135] on icon at bounding box center [423, 135] width 7 height 7
click at [423, 134] on polyline at bounding box center [423, 135] width 4 height 2
click at [408, 116] on icon at bounding box center [407, 118] width 7 height 7
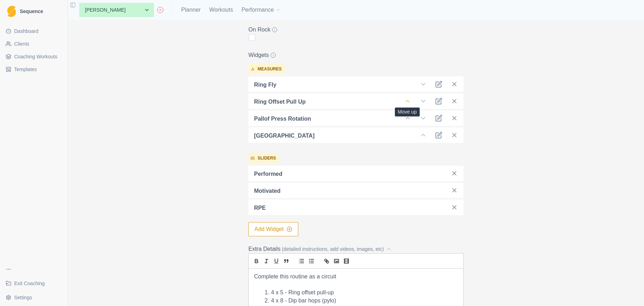
click at [409, 100] on icon at bounding box center [407, 101] width 7 height 7
click at [280, 226] on button "Add Widget" at bounding box center [273, 229] width 50 height 14
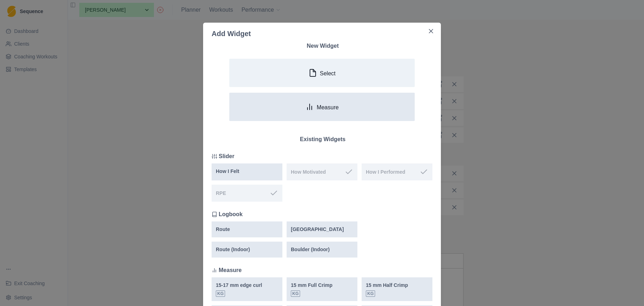
click at [326, 106] on p "Measure" at bounding box center [328, 107] width 22 height 7
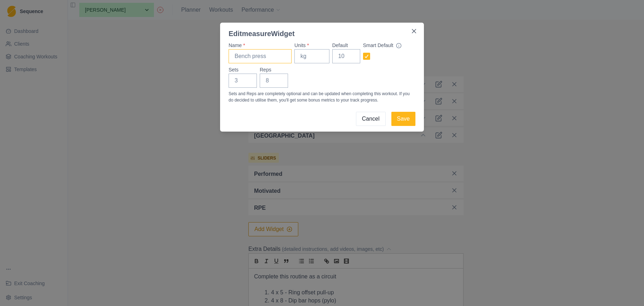
click at [414, 31] on button "Close" at bounding box center [413, 30] width 11 height 11
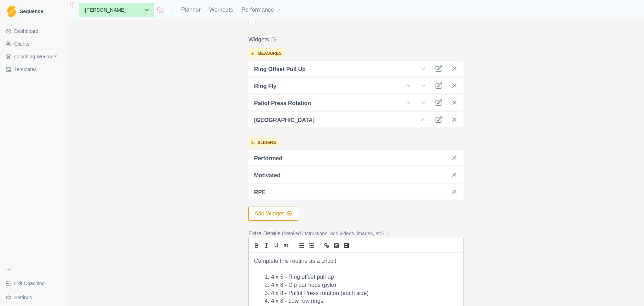
scroll to position [204, 0]
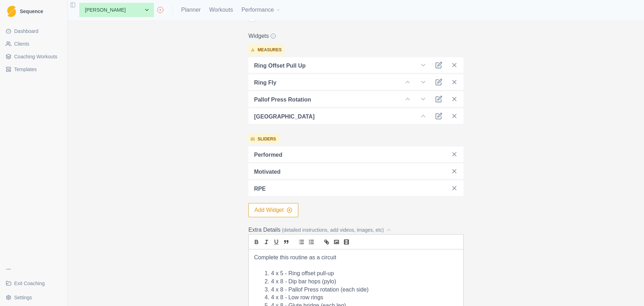
click at [268, 211] on button "Add Widget" at bounding box center [273, 210] width 50 height 14
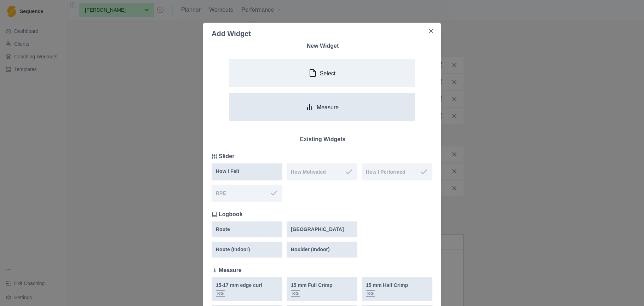
click at [335, 102] on button "Measure" at bounding box center [321, 107] width 185 height 28
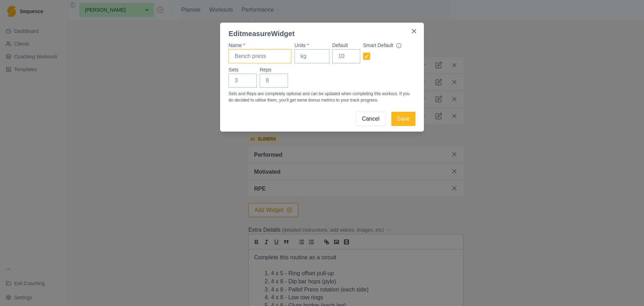
drag, startPoint x: 258, startPoint y: 51, endPoint x: 263, endPoint y: 53, distance: 5.7
click at [259, 52] on input "Name *" at bounding box center [260, 56] width 63 height 14
type input "Dip bar hop"
click at [306, 55] on input "Units *" at bounding box center [311, 56] width 35 height 14
type input "Bodyweight"
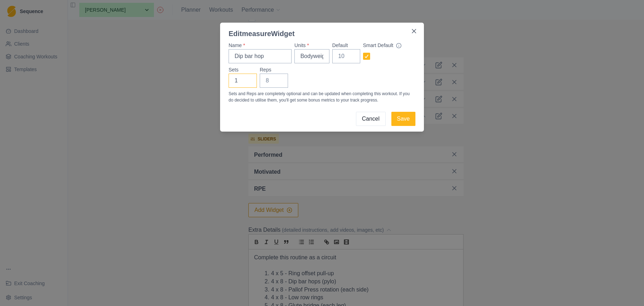
click at [247, 80] on input "1" at bounding box center [243, 81] width 28 height 14
click at [248, 80] on input "2" at bounding box center [243, 81] width 28 height 14
click at [248, 80] on input "3" at bounding box center [243, 81] width 28 height 14
click at [248, 80] on input "4" at bounding box center [243, 81] width 28 height 14
click at [248, 80] on input "5" at bounding box center [243, 81] width 28 height 14
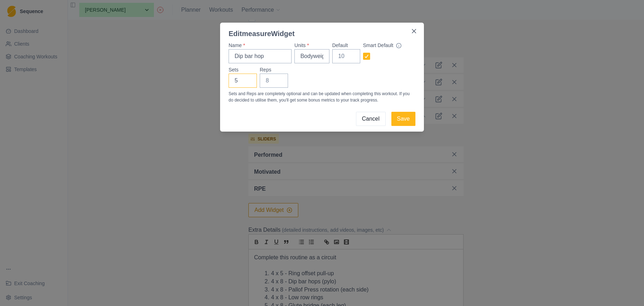
type input "4"
click at [248, 82] on input "4" at bounding box center [243, 81] width 28 height 14
click at [280, 80] on input "1" at bounding box center [274, 81] width 28 height 14
click at [280, 80] on input "2" at bounding box center [274, 81] width 28 height 14
click at [280, 80] on input "3" at bounding box center [274, 81] width 28 height 14
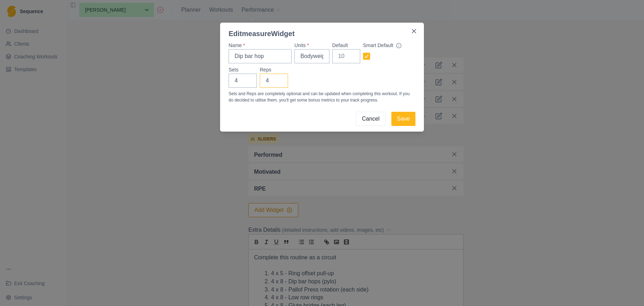
click at [280, 80] on input "4" at bounding box center [274, 81] width 28 height 14
click at [280, 80] on input "5" at bounding box center [274, 81] width 28 height 14
click at [280, 80] on input "6" at bounding box center [274, 81] width 28 height 14
click at [280, 80] on input "7" at bounding box center [274, 81] width 28 height 14
type input "8"
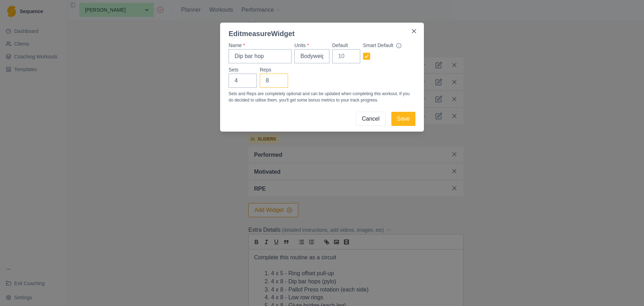
click at [280, 80] on input "8" at bounding box center [274, 81] width 28 height 14
click at [403, 119] on button "Save" at bounding box center [403, 119] width 24 height 14
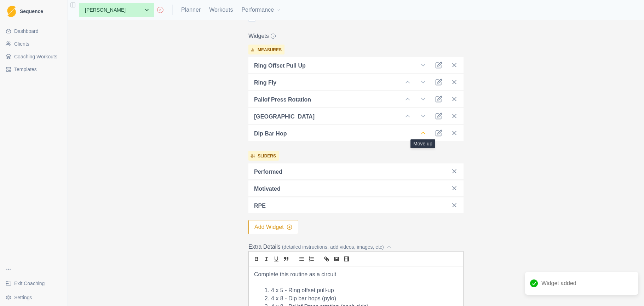
click at [425, 132] on icon at bounding box center [423, 132] width 7 height 7
click at [424, 132] on icon at bounding box center [423, 132] width 7 height 7
click at [423, 132] on icon at bounding box center [423, 132] width 7 height 7
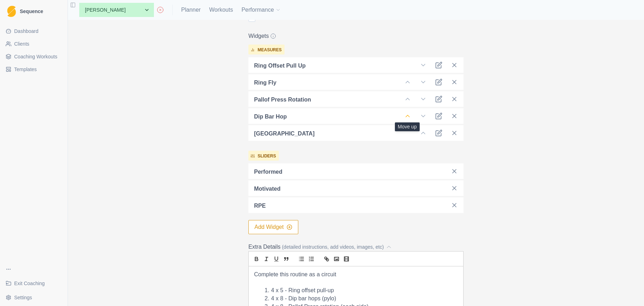
click at [408, 116] on icon at bounding box center [407, 116] width 7 height 7
click at [407, 100] on icon at bounding box center [407, 99] width 7 height 7
click at [453, 99] on icon at bounding box center [454, 99] width 7 height 7
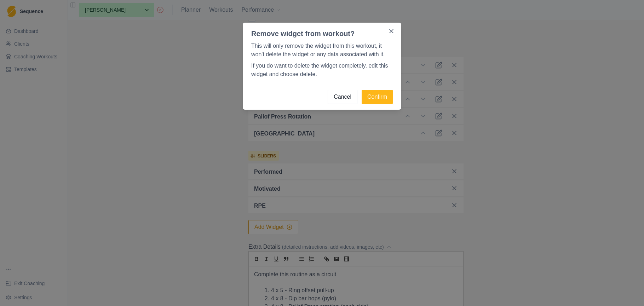
drag, startPoint x: 382, startPoint y: 97, endPoint x: 404, endPoint y: 100, distance: 22.2
click at [382, 97] on button "Confirm" at bounding box center [377, 97] width 31 height 14
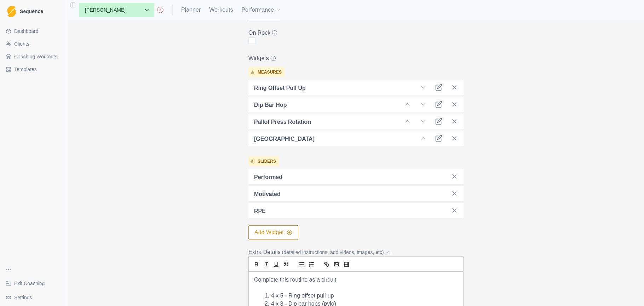
scroll to position [211, 0]
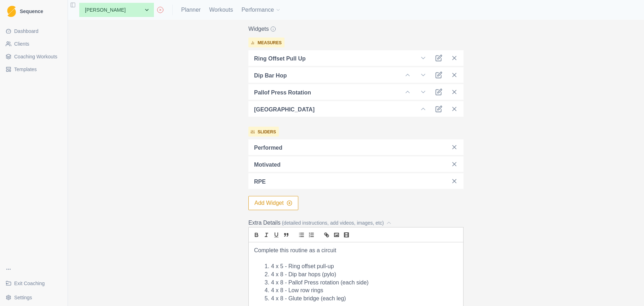
click at [276, 204] on button "Add Widget" at bounding box center [273, 203] width 50 height 14
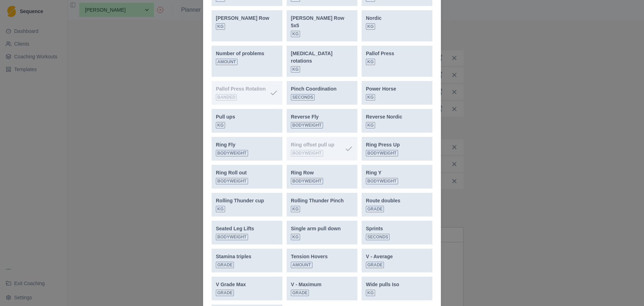
scroll to position [657, 0]
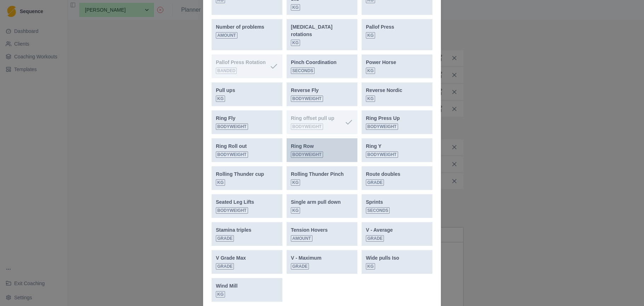
click at [331, 143] on div "Ring Row Bodyweight" at bounding box center [322, 150] width 62 height 15
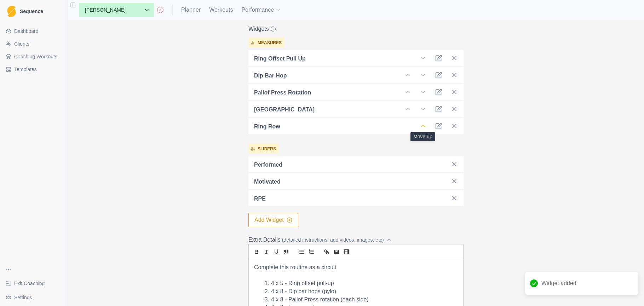
click at [424, 126] on polyline at bounding box center [423, 126] width 4 height 2
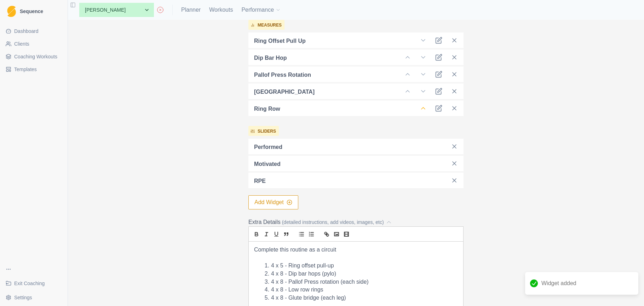
scroll to position [230, 0]
click at [422, 104] on icon at bounding box center [423, 107] width 7 height 7
click at [423, 107] on icon at bounding box center [423, 107] width 7 height 7
click at [424, 106] on icon at bounding box center [423, 107] width 7 height 7
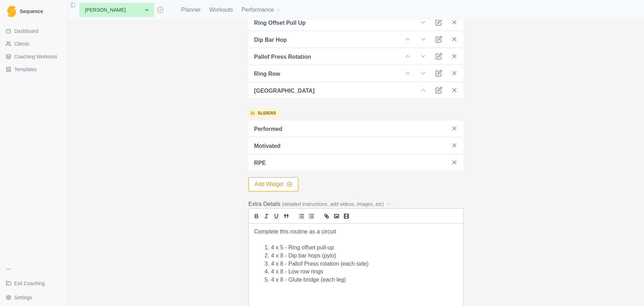
scroll to position [248, 0]
click at [273, 270] on li "4 x 8 - Low row rings" at bounding box center [360, 271] width 195 height 8
click at [271, 276] on li "4 x 8 - Glute bridge (each leg)" at bounding box center [360, 279] width 195 height 8
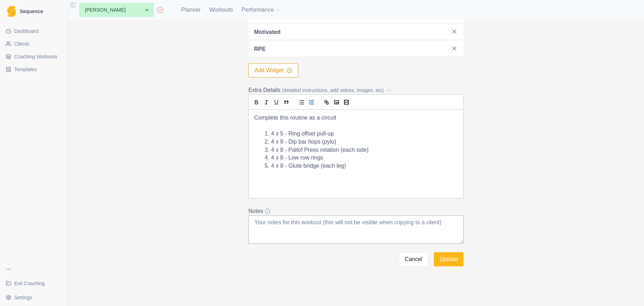
scroll to position [361, 0]
click at [450, 262] on button "Update" at bounding box center [449, 259] width 30 height 14
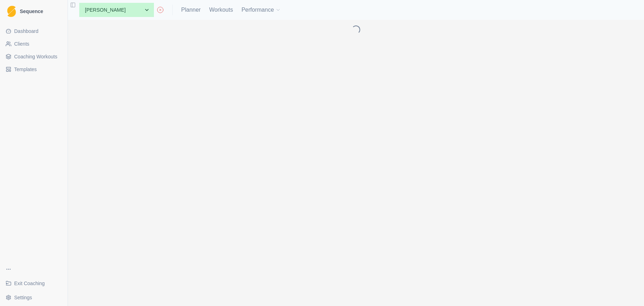
scroll to position [0, 0]
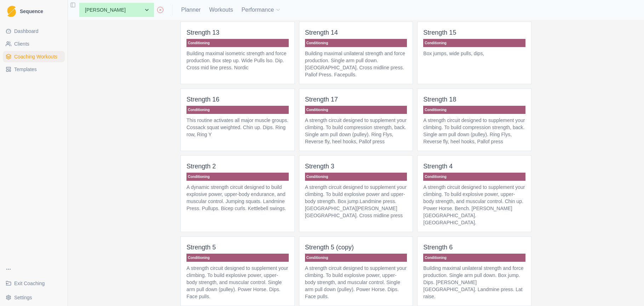
scroll to position [573, 0]
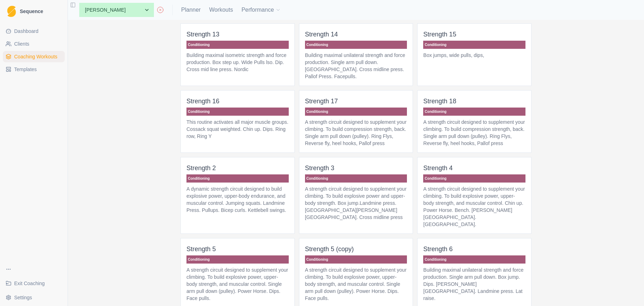
click at [497, 141] on p "A strength circuit designed to supplement your climbing. To build compression s…" at bounding box center [474, 133] width 102 height 28
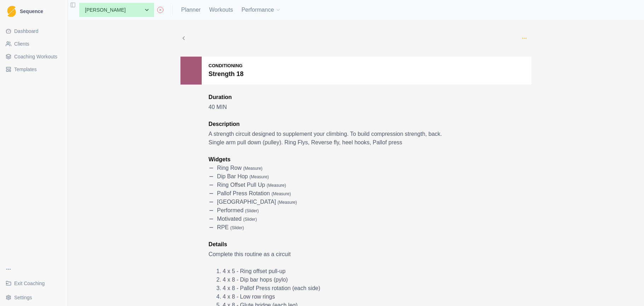
click at [526, 39] on icon "button" at bounding box center [524, 38] width 6 height 6
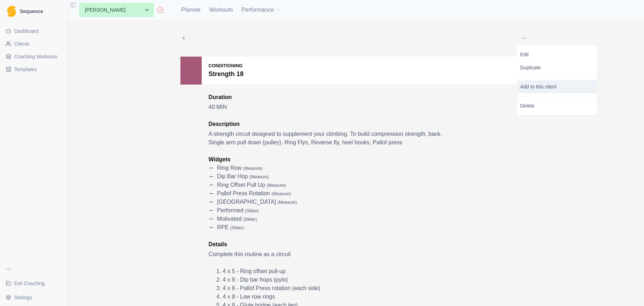
click at [537, 86] on p "Add to this client" at bounding box center [556, 86] width 79 height 13
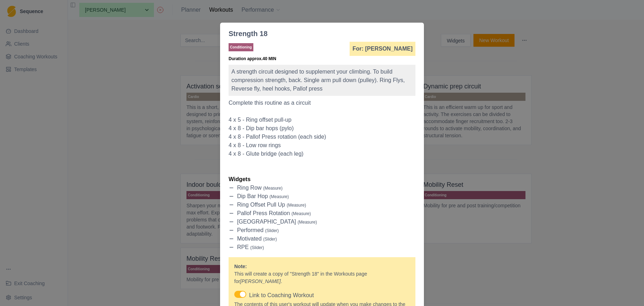
scroll to position [69, 0]
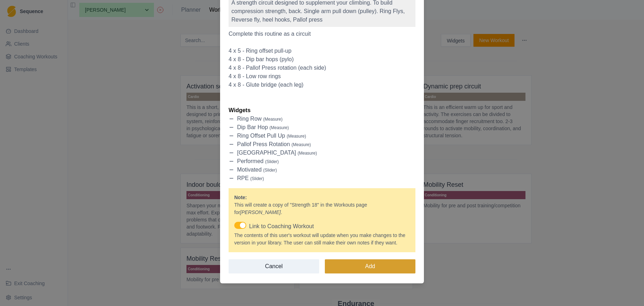
click at [377, 267] on button "Add" at bounding box center [370, 266] width 91 height 14
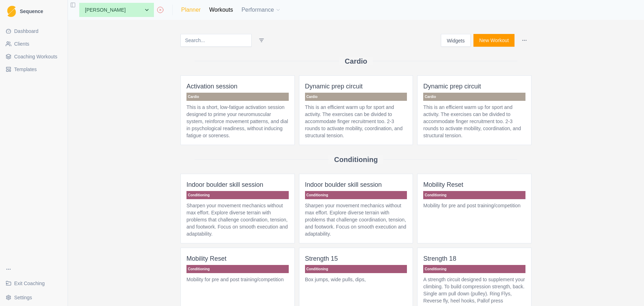
click at [181, 11] on link "Planner" at bounding box center [190, 10] width 19 height 8
select select "month"
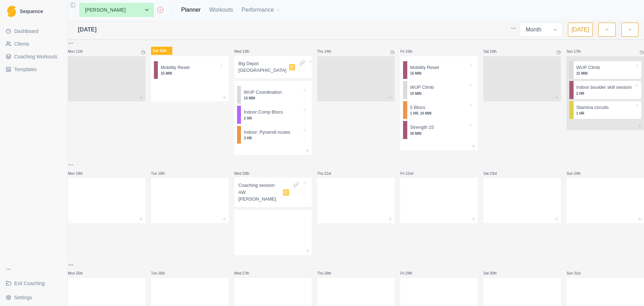
scroll to position [225, 0]
click at [99, 208] on div at bounding box center [106, 198] width 77 height 31
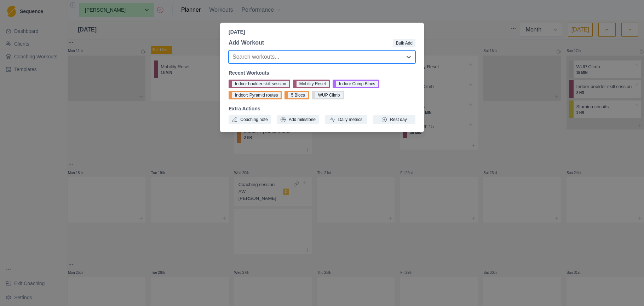
click at [278, 56] on div "Search workouts..." at bounding box center [315, 57] width 166 height 8
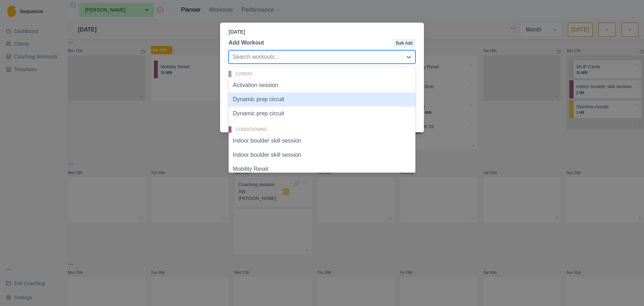
click at [279, 102] on div "Dynamic prep circuit" at bounding box center [322, 99] width 187 height 14
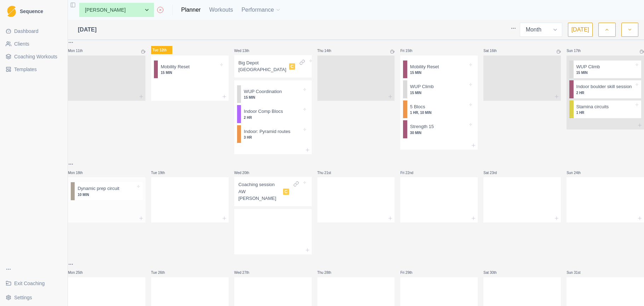
click at [117, 214] on div at bounding box center [106, 208] width 77 height 11
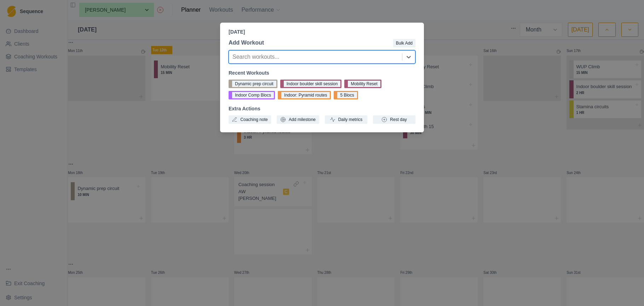
click at [125, 216] on div "[DATE] Add Workout Bulk Add Search workouts... Recent Workouts Dynamic prep cir…" at bounding box center [322, 153] width 644 height 306
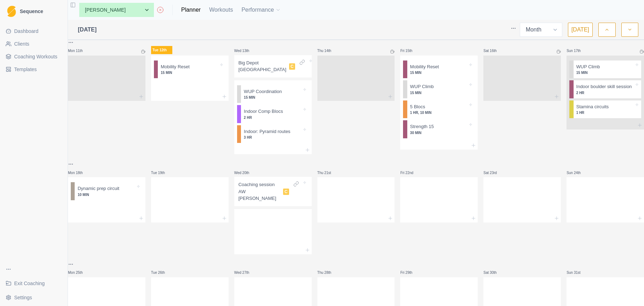
click at [125, 214] on div at bounding box center [106, 208] width 77 height 11
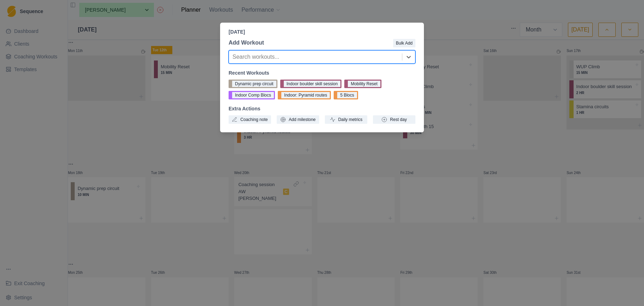
drag, startPoint x: 411, startPoint y: 56, endPoint x: 399, endPoint y: 66, distance: 16.1
click at [411, 56] on icon at bounding box center [408, 56] width 7 height 7
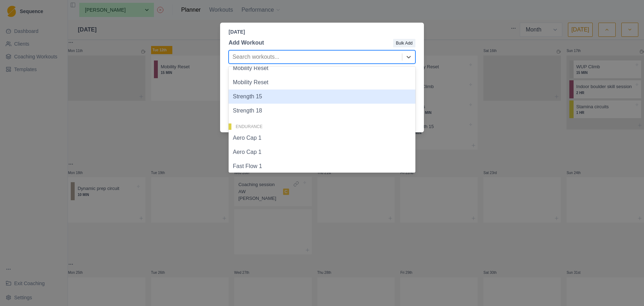
scroll to position [99, 0]
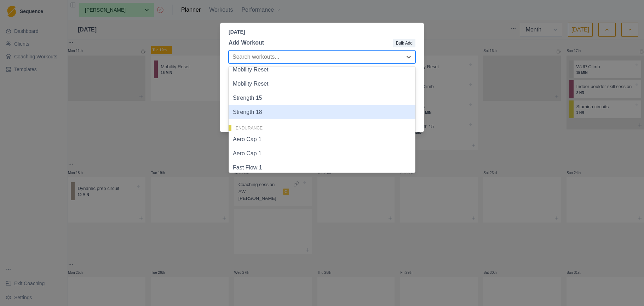
click at [319, 113] on div "Strength 18" at bounding box center [322, 112] width 187 height 14
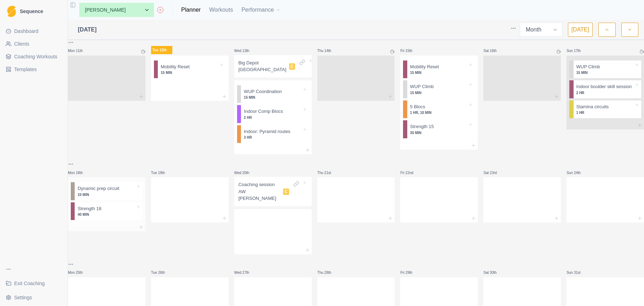
click at [96, 231] on div at bounding box center [106, 227] width 77 height 8
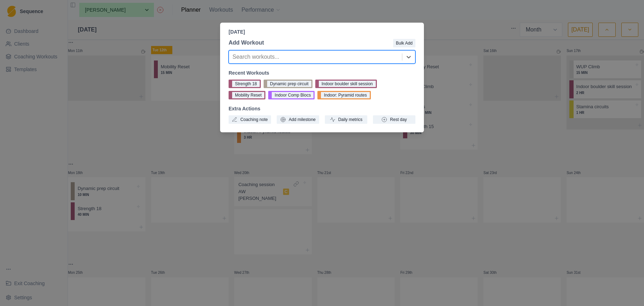
click at [106, 233] on div "[DATE] Add Workout Bulk Add Search workouts... Recent Workouts Strength 18 Dyna…" at bounding box center [322, 153] width 644 height 306
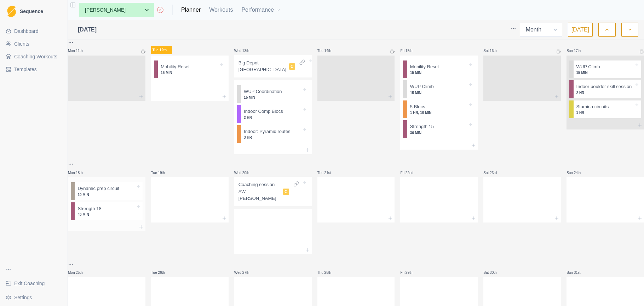
click at [108, 231] on div at bounding box center [106, 227] width 77 height 8
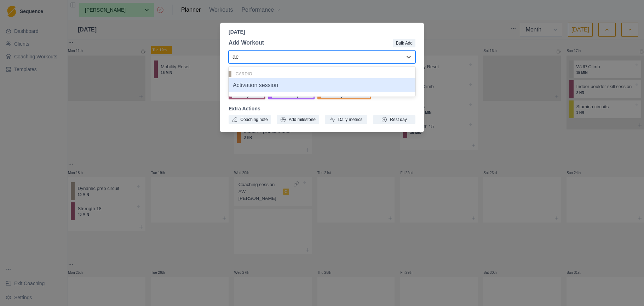
type input "ac"
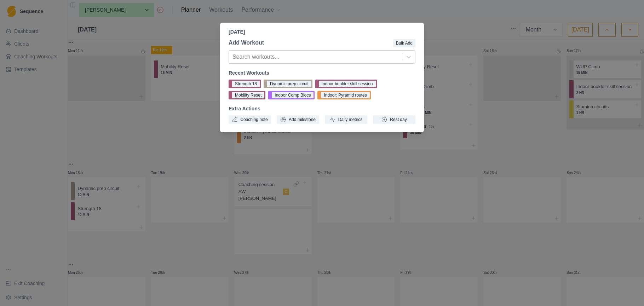
click at [366, 35] on p "[DATE]" at bounding box center [322, 31] width 187 height 7
click at [476, 34] on div "[DATE] Add Workout Bulk Add Search workouts... Recent Workouts Strength 18 Dyna…" at bounding box center [322, 153] width 644 height 306
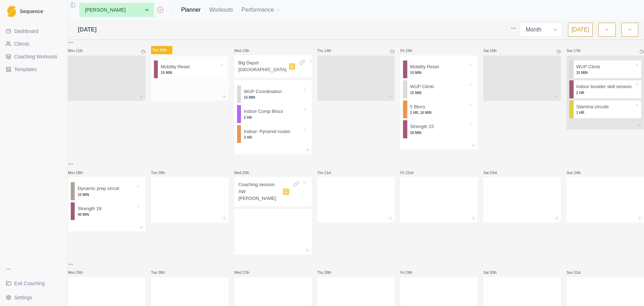
click at [178, 92] on div at bounding box center [189, 86] width 77 height 11
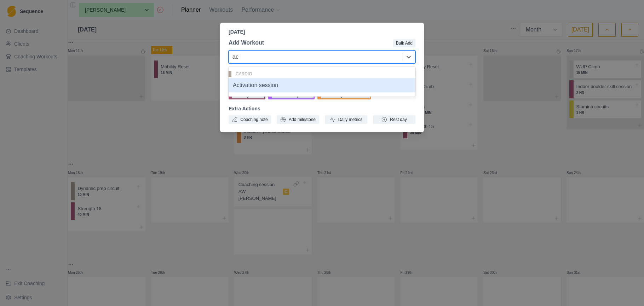
type input "act"
click at [251, 86] on div "Activation session" at bounding box center [322, 85] width 187 height 14
